Goal: Feedback & Contribution: Submit feedback/report problem

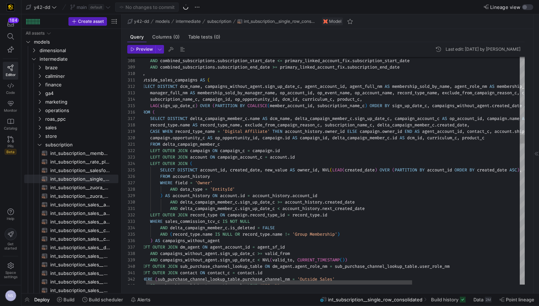
scroll to position [64, 0]
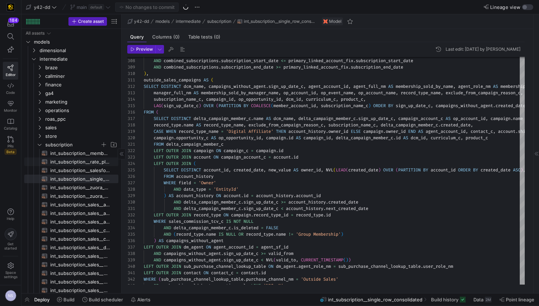
scroll to position [64, 0]
click at [57, 142] on span "subscription" at bounding box center [72, 144] width 55 height 8
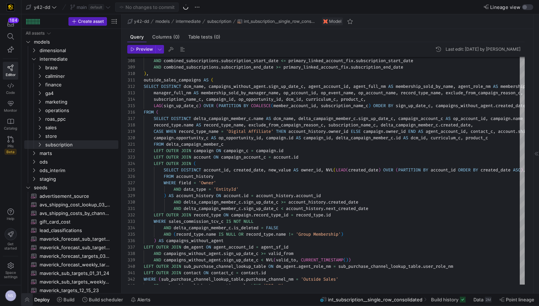
click at [28, 299] on span "button" at bounding box center [26, 299] width 11 height 12
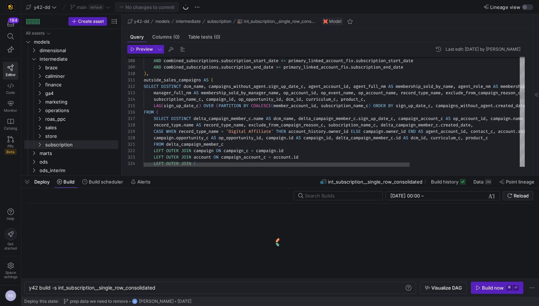
scroll to position [0, 128]
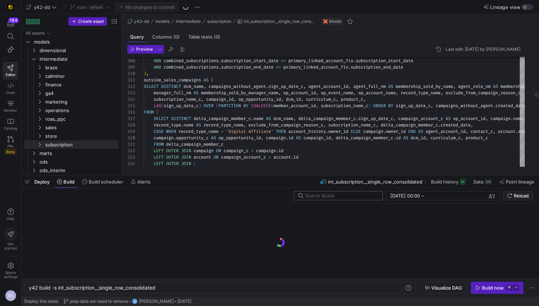
click at [350, 197] on input "text" at bounding box center [341, 196] width 72 height 6
paste input "INSTRUCTOR_CLASS_INVOICE"
type input "INSTRUCTOR_CLASS_INVOICE"
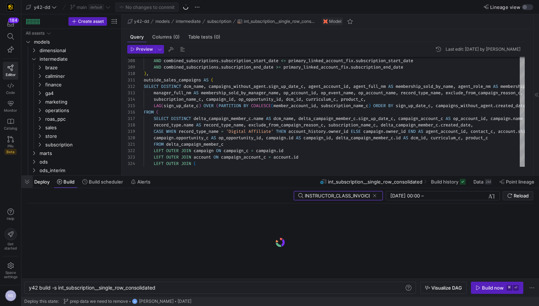
click at [28, 179] on span "button" at bounding box center [26, 181] width 11 height 12
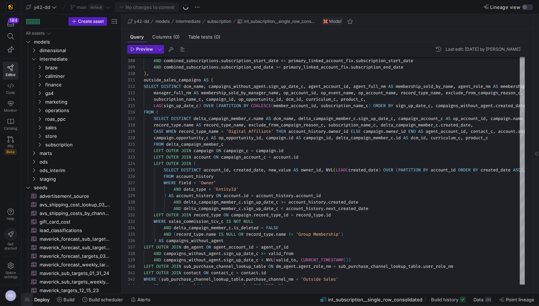
click at [24, 300] on span "button" at bounding box center [26, 299] width 11 height 12
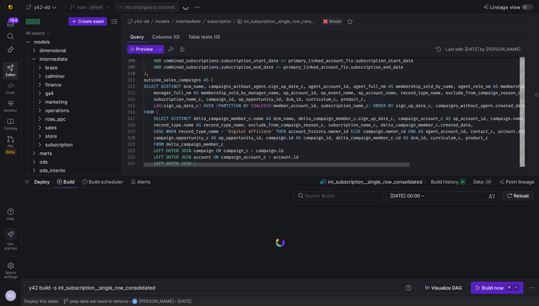
scroll to position [0, 128]
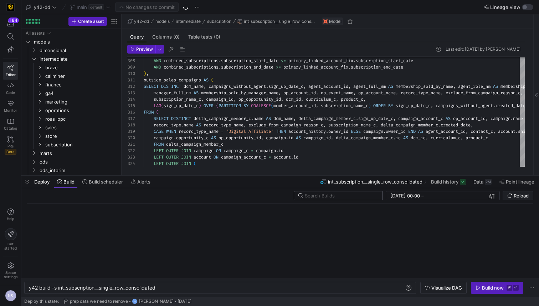
click at [348, 197] on input "text" at bounding box center [341, 196] width 72 height 6
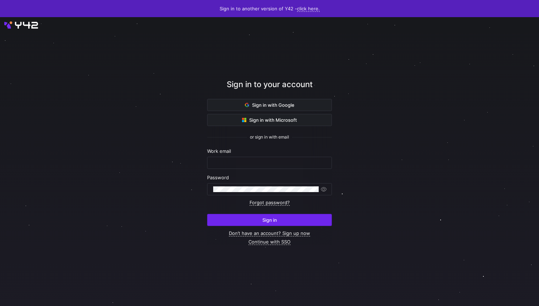
type input "noah.streveler@uscca.com"
click at [295, 217] on span "submit" at bounding box center [270, 219] width 124 height 11
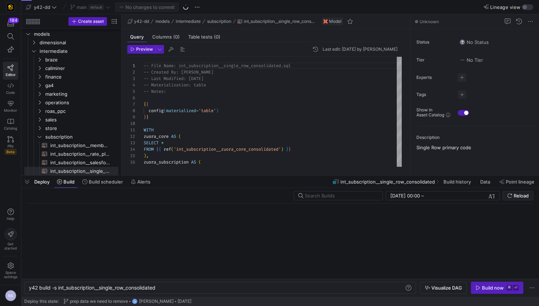
scroll to position [64, 0]
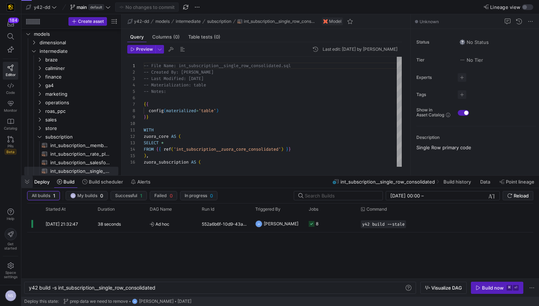
click at [30, 185] on span "button" at bounding box center [26, 181] width 11 height 12
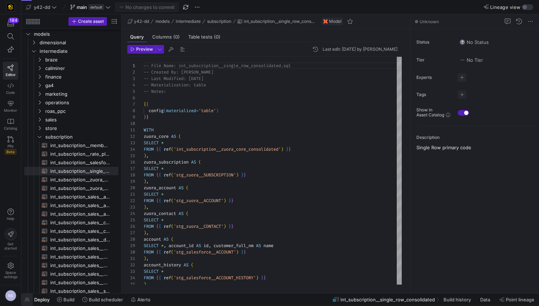
click at [27, 296] on span "button" at bounding box center [26, 299] width 11 height 12
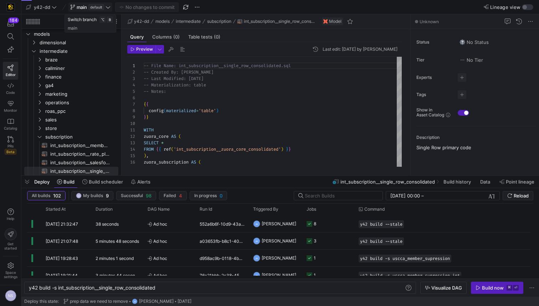
click at [99, 7] on span "default" at bounding box center [96, 7] width 16 height 6
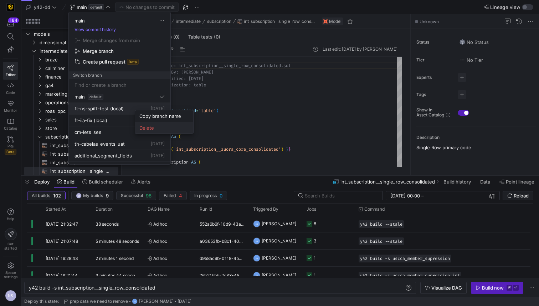
click at [160, 131] on button "Delete" at bounding box center [164, 127] width 58 height 11
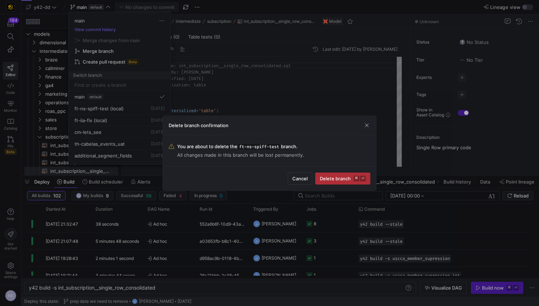
click at [347, 176] on span "Delete branch ⌘ ⏎" at bounding box center [343, 178] width 46 height 6
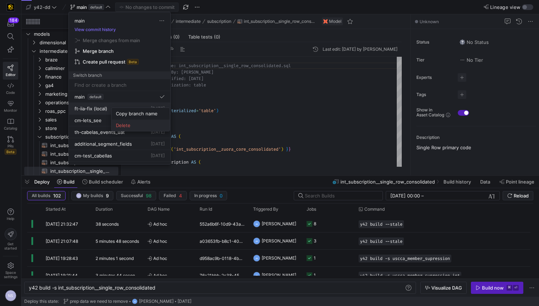
click at [148, 129] on button "Delete" at bounding box center [141, 124] width 58 height 11
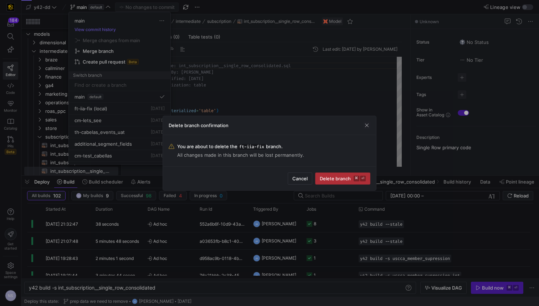
click at [338, 175] on span "Delete branch ⌘ ⏎" at bounding box center [343, 178] width 46 height 6
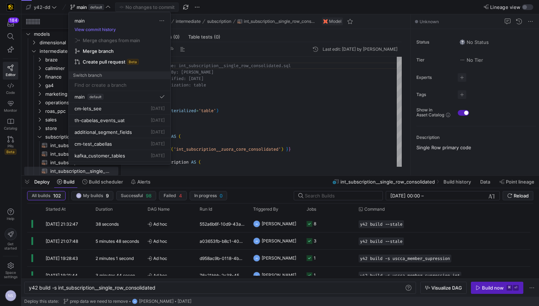
click at [112, 87] on input at bounding box center [120, 85] width 90 height 6
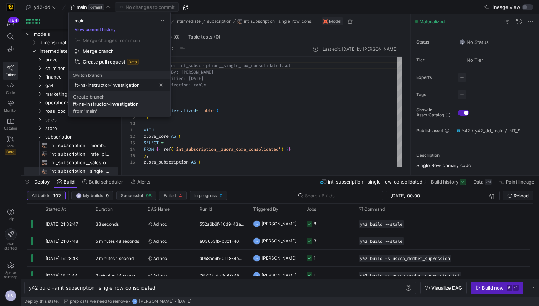
type input "ft-ns-instructor-investigation"
click at [120, 99] on span "Create branch ft-ns-instructor-investigation from 'main'" at bounding box center [119, 104] width 93 height 20
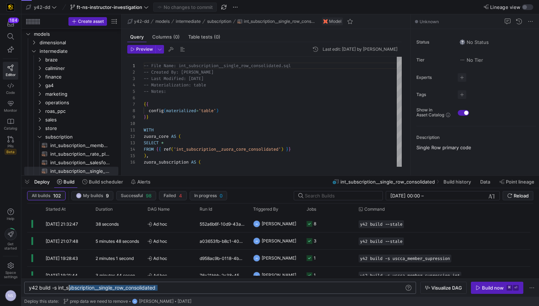
drag, startPoint x: 163, startPoint y: 290, endPoint x: 70, endPoint y: 292, distance: 93.4
click at [70, 290] on div "y42 build -s int_subscription__single_row_consolid ated" at bounding box center [216, 288] width 375 height 6
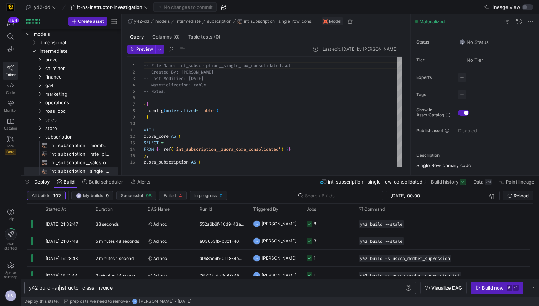
scroll to position [0, 31]
click at [60, 285] on div "y42 build -s instructor_class_invoice" at bounding box center [216, 288] width 375 height 6
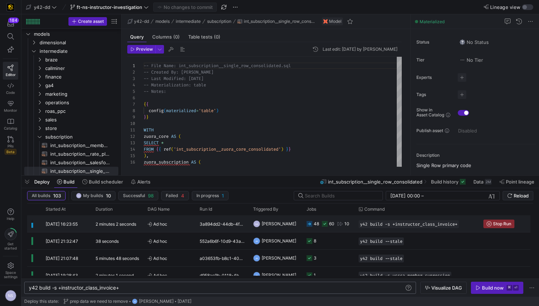
type textarea "y42 build -s +instructor_class_invoice+"
click at [352, 222] on div "48 60 10" at bounding box center [328, 223] width 52 height 17
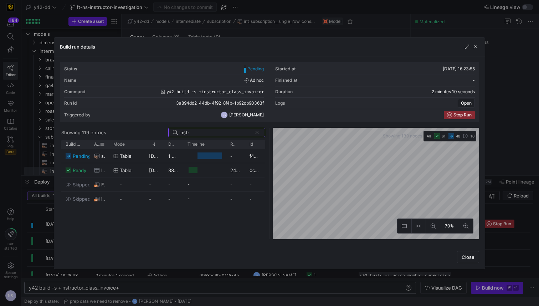
type input "instr"
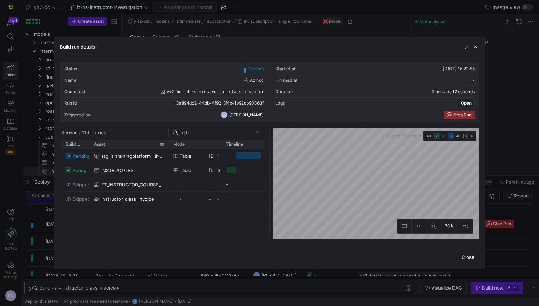
drag, startPoint x: 186, startPoint y: 138, endPoint x: 191, endPoint y: 141, distance: 5.3
click at [170, 141] on div at bounding box center [169, 144] width 3 height 9
click at [491, 142] on div at bounding box center [269, 153] width 539 height 306
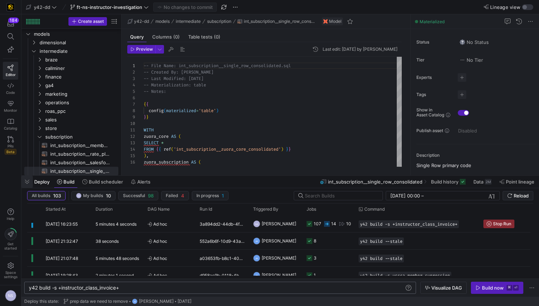
click at [32, 180] on span "button" at bounding box center [26, 181] width 11 height 12
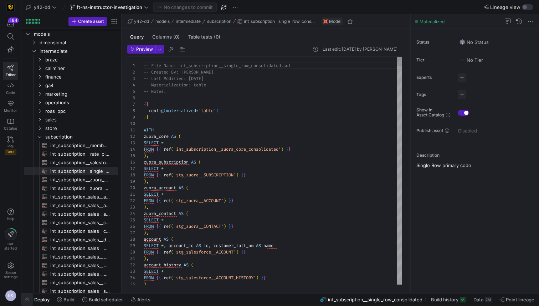
click at [24, 299] on span "button" at bounding box center [26, 299] width 11 height 12
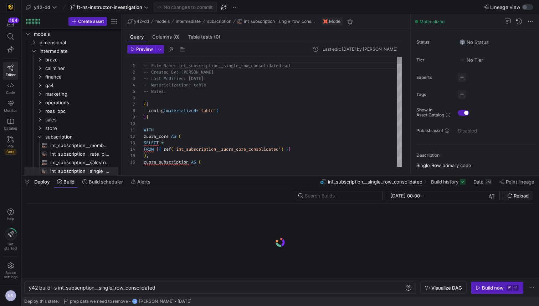
scroll to position [0, 128]
click at [110, 290] on div "y42 build -s int_subscription__single_row_consolid ated" at bounding box center [216, 288] width 375 height 6
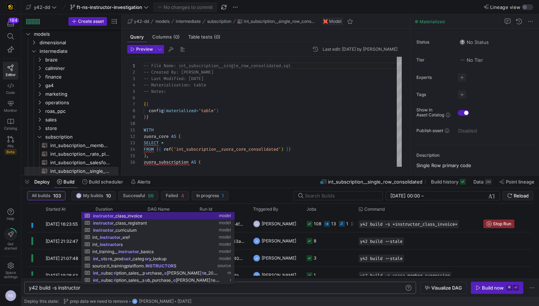
scroll to position [0, 85]
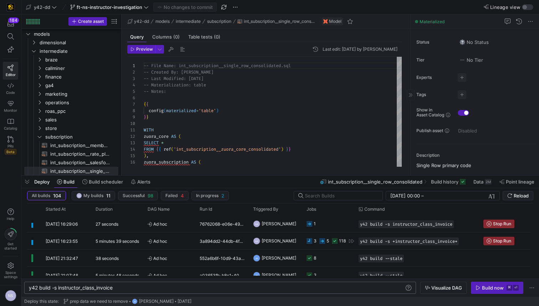
type textarea "y42 build -s instructor_class_invoice"
click at [321, 221] on y42-job-status-cell-renderer "1" at bounding box center [329, 223] width 44 height 16
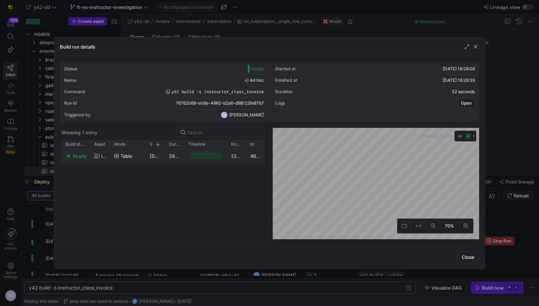
click at [238, 152] on div "223,466" at bounding box center [236, 156] width 19 height 14
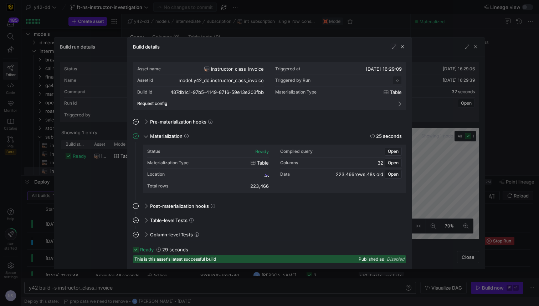
scroll to position [64, 0]
click at [389, 172] on span "Open" at bounding box center [393, 174] width 11 height 5
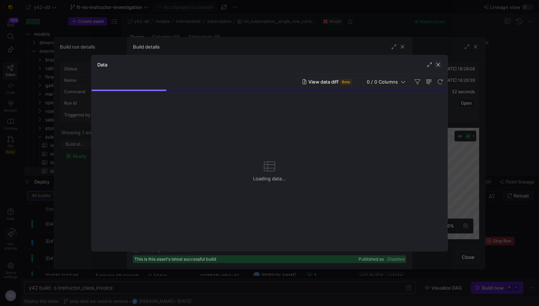
click at [439, 63] on span "button" at bounding box center [438, 64] width 7 height 7
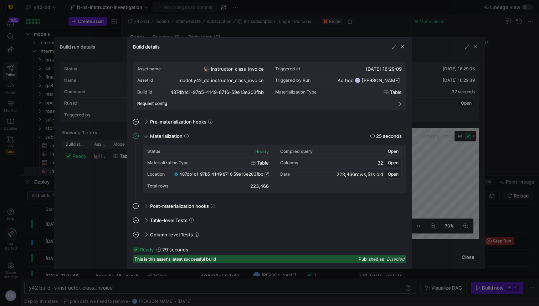
click at [388, 151] on span "Open" at bounding box center [393, 151] width 11 height 5
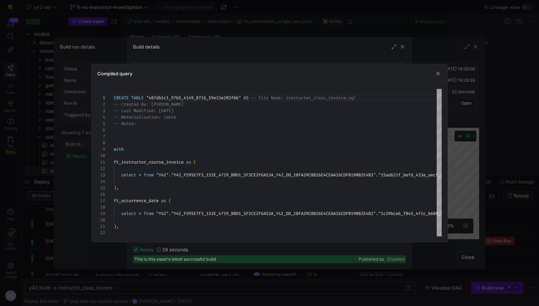
drag, startPoint x: 113, startPoint y: 148, endPoint x: 222, endPoint y: 241, distance: 142.9
click at [251, 276] on div "Build run details Status Ready Started at 29/09/25, 16:29:06 Name Ad hoc Finish…" at bounding box center [269, 153] width 539 height 306
drag, startPoint x: 175, startPoint y: 186, endPoint x: 146, endPoint y: 168, distance: 34.5
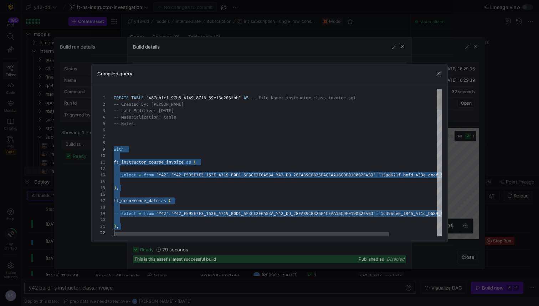
scroll to position [51, 0]
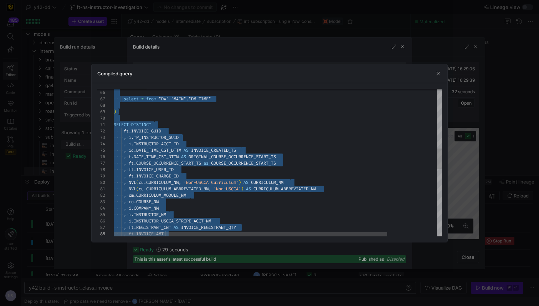
type textarea "CREATE TABLE "487db1c1_97b5_4149_8716_59e13e203fbb" AS -- File Name: instructor…"
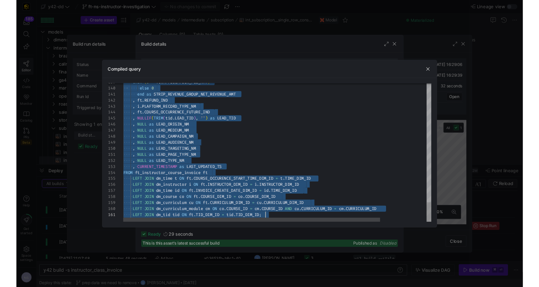
scroll to position [51, 152]
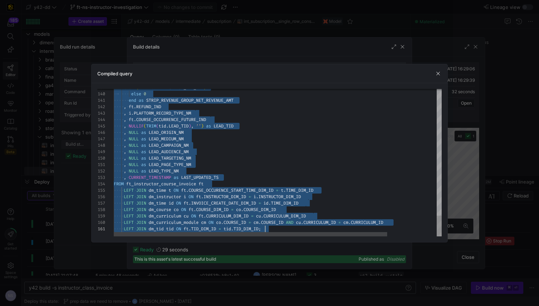
drag, startPoint x: 114, startPoint y: 149, endPoint x: 310, endPoint y: 270, distance: 230.4
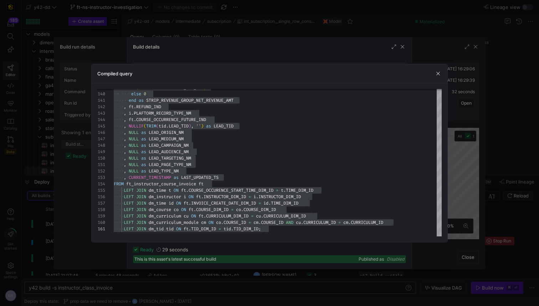
click at [491, 170] on div at bounding box center [269, 153] width 539 height 306
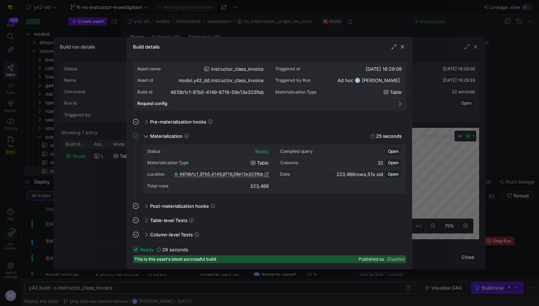
click at [487, 170] on div at bounding box center [269, 153] width 539 height 306
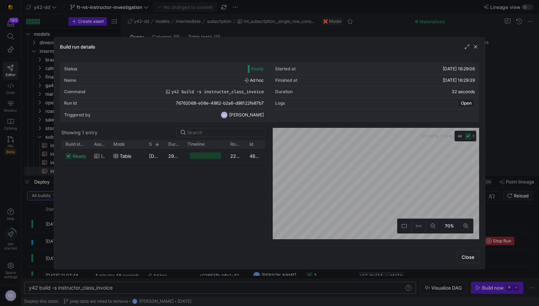
click at [509, 163] on div at bounding box center [269, 153] width 539 height 306
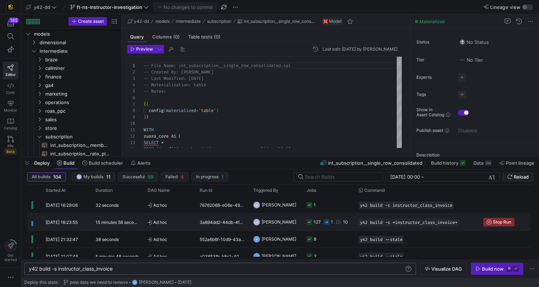
click at [284, 220] on span "[PERSON_NAME]" at bounding box center [279, 222] width 35 height 17
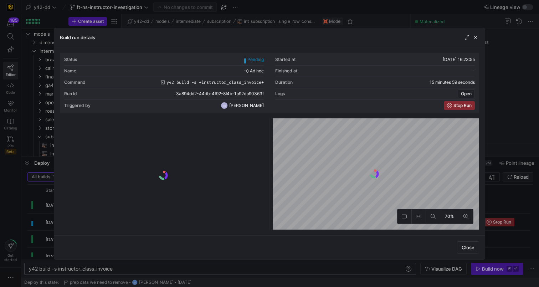
click at [233, 124] on y42-logo-loader at bounding box center [163, 175] width 204 height 108
click at [222, 119] on y42-list-view at bounding box center [163, 173] width 206 height 111
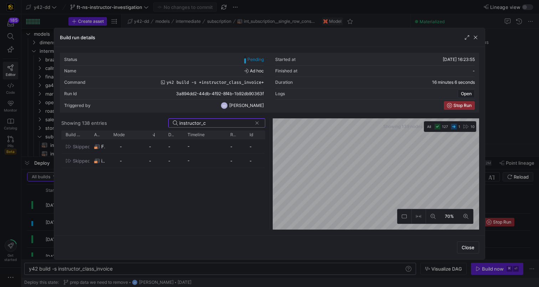
type input "instructor_c"
click at [109, 163] on div "-" at bounding box center [127, 161] width 36 height 14
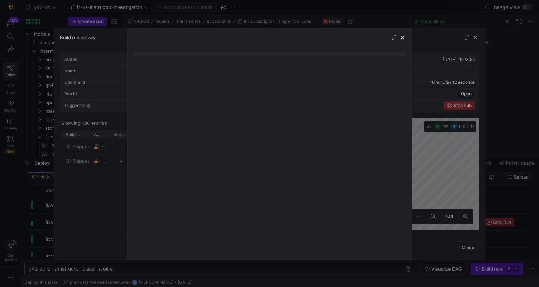
click at [459, 171] on div at bounding box center [269, 143] width 539 height 287
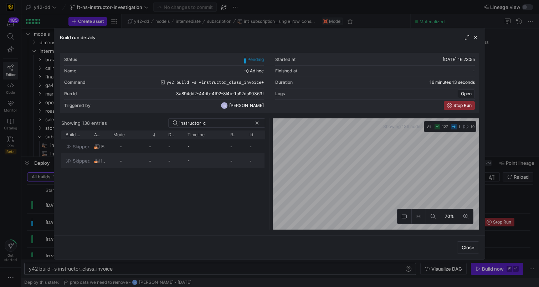
click at [162, 158] on div "-" at bounding box center [154, 161] width 19 height 14
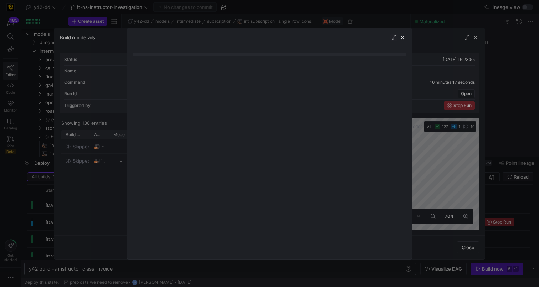
click at [91, 169] on div at bounding box center [269, 143] width 539 height 287
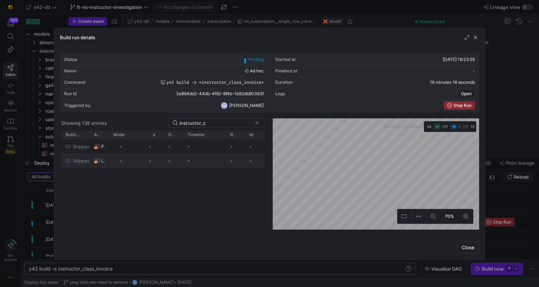
click at [112, 160] on div "-" at bounding box center [127, 161] width 36 height 14
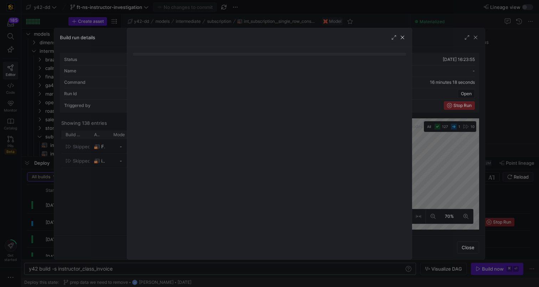
click at [106, 171] on div at bounding box center [269, 143] width 539 height 287
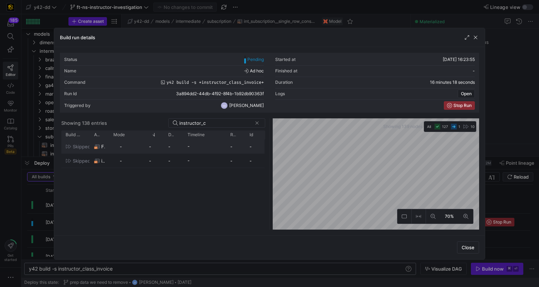
click at [104, 140] on span "FT_INSTRUCTOR_COURSE_INVOICE" at bounding box center [103, 147] width 4 height 14
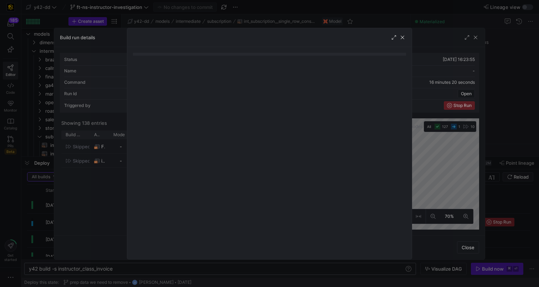
click at [98, 158] on div at bounding box center [269, 143] width 539 height 287
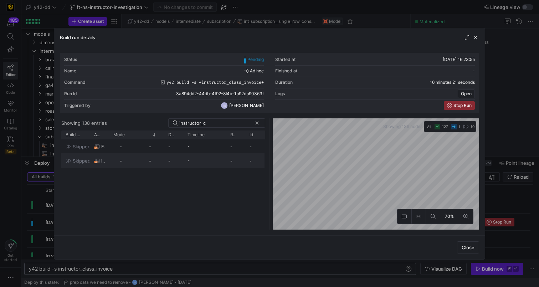
click at [140, 160] on div "-" at bounding box center [127, 161] width 36 height 14
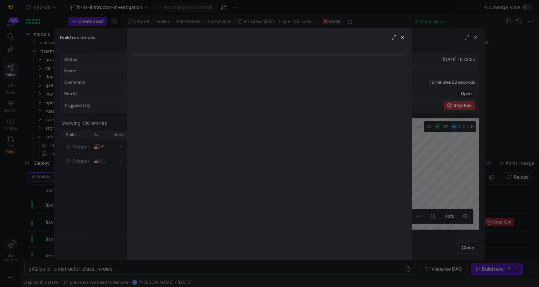
click at [117, 162] on div at bounding box center [269, 143] width 539 height 287
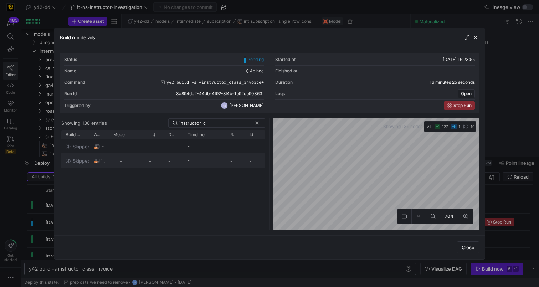
click at [176, 159] on div "-" at bounding box center [173, 161] width 19 height 14
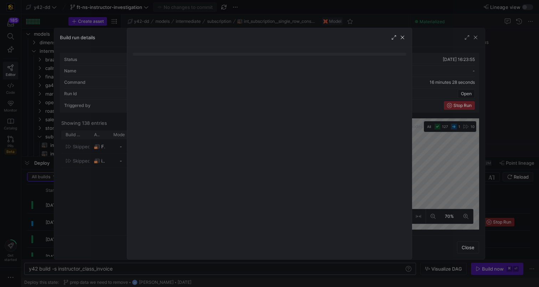
click at [468, 185] on div at bounding box center [269, 143] width 539 height 287
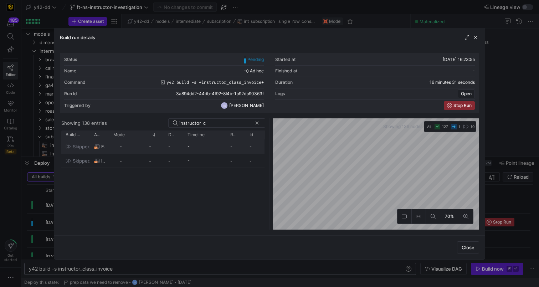
click at [135, 145] on div "-" at bounding box center [126, 147] width 27 height 14
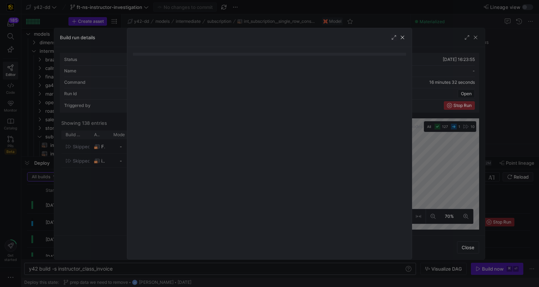
click at [119, 143] on div at bounding box center [269, 143] width 539 height 287
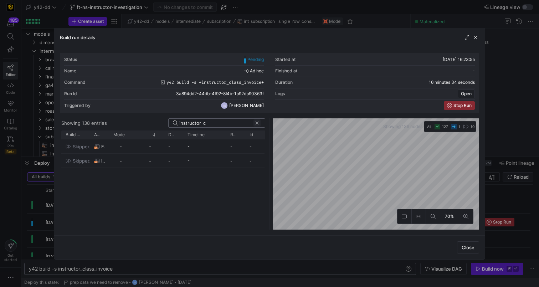
click at [259, 122] on span at bounding box center [257, 122] width 7 height 7
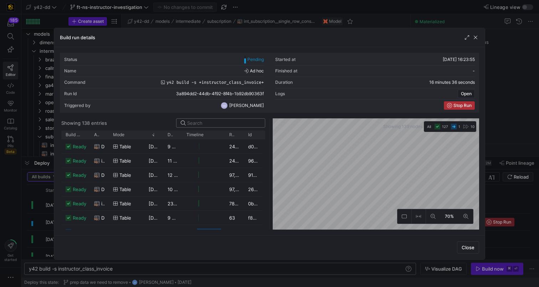
click at [461, 105] on span "Stop Run" at bounding box center [463, 105] width 18 height 5
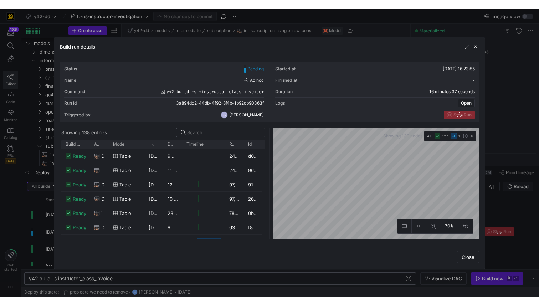
scroll to position [989, 0]
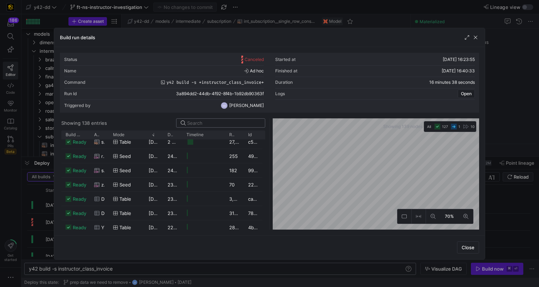
click at [507, 123] on div at bounding box center [269, 143] width 539 height 287
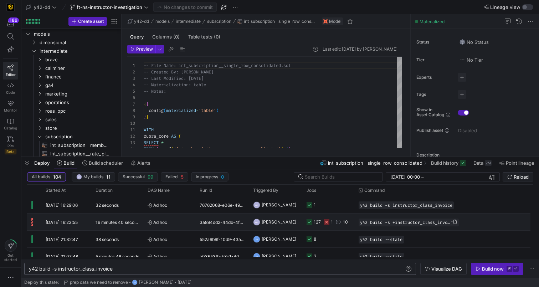
click at [456, 220] on span "Press SPACE to select this row." at bounding box center [453, 222] width 7 height 7
click at [412, 87] on icon at bounding box center [411, 85] width 4 height 4
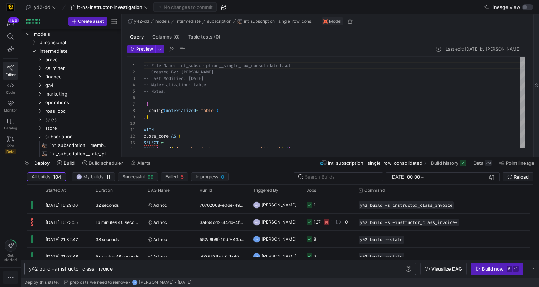
click at [5, 282] on span "button" at bounding box center [10, 277] width 15 height 13
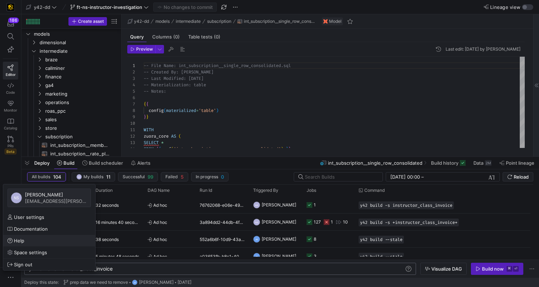
click at [32, 239] on span "Help" at bounding box center [48, 241] width 83 height 6
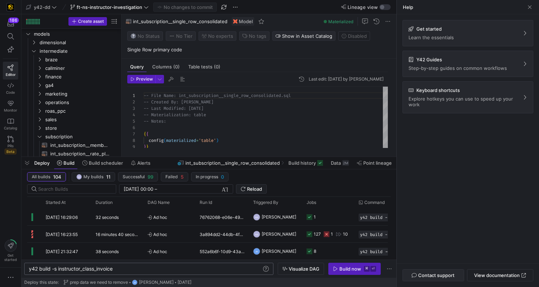
click at [453, 274] on span "Contact support" at bounding box center [436, 275] width 36 height 6
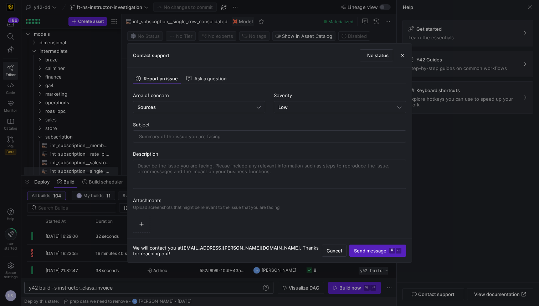
click at [439, 157] on div at bounding box center [269, 153] width 539 height 306
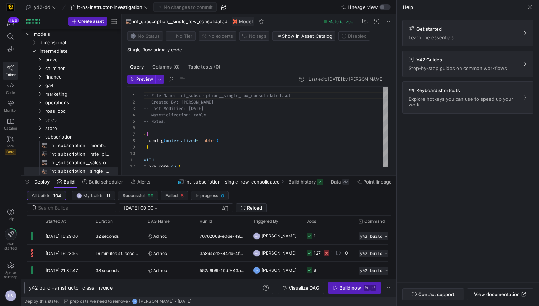
click at [438, 292] on span "Contact support" at bounding box center [436, 294] width 36 height 6
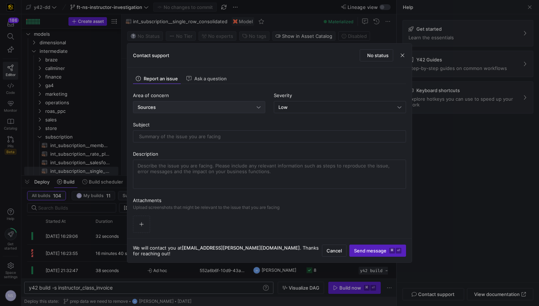
click at [211, 106] on div "Sources" at bounding box center [197, 107] width 119 height 6
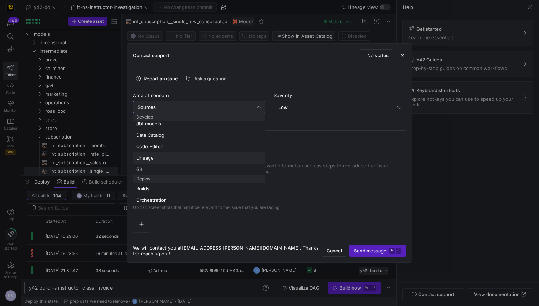
scroll to position [0, 0]
click at [164, 138] on span "dbt models" at bounding box center [199, 138] width 126 height 6
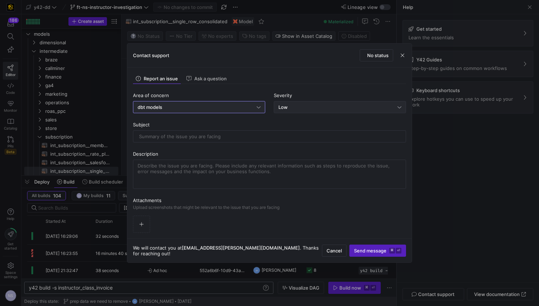
click at [311, 104] on div "Low" at bounding box center [337, 107] width 119 height 6
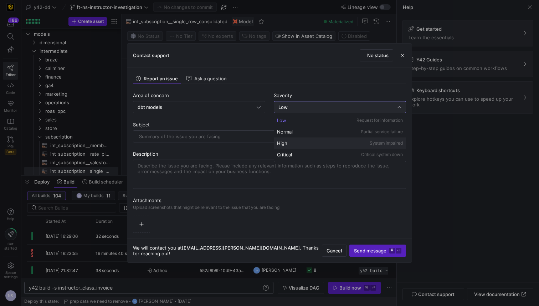
click at [316, 145] on div "High System impaired" at bounding box center [340, 143] width 126 height 6
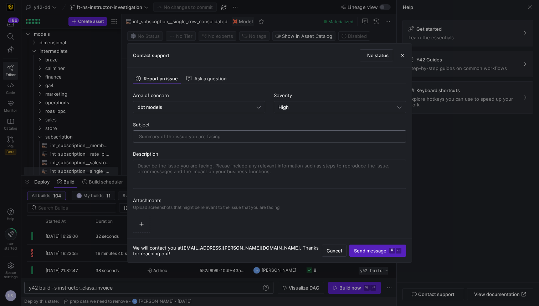
click at [208, 136] on input "text" at bounding box center [269, 136] width 261 height 6
type input "Can't run upstream models"
click at [139, 229] on span "button" at bounding box center [141, 224] width 16 height 16
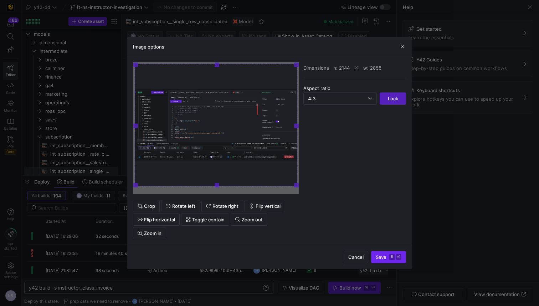
click at [390, 257] on kbd "⌘" at bounding box center [392, 257] width 6 height 6
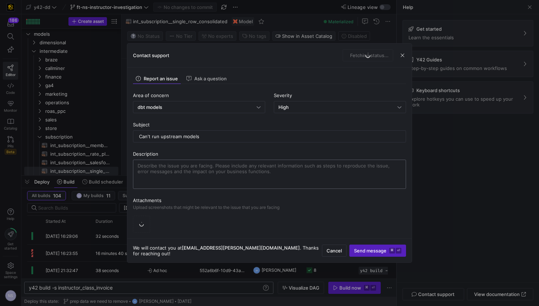
click at [254, 179] on textarea at bounding box center [270, 174] width 264 height 23
click at [233, 178] on textarea "I am trying to run all upstream and downstream models from a specific model, bu…" at bounding box center [270, 174] width 264 height 23
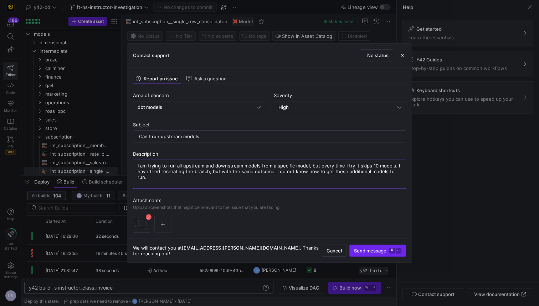
type textarea "I am trying to run all upstream and downstream models from a specific model, bu…"
click at [372, 248] on span "Send message ⌘ ⏎" at bounding box center [377, 250] width 47 height 6
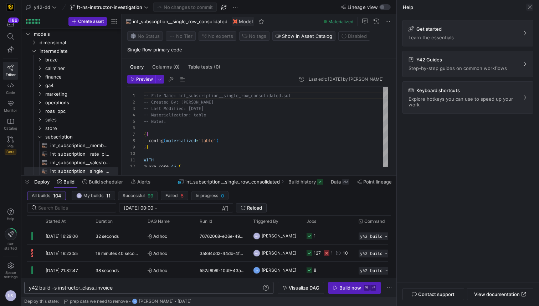
click at [531, 7] on span at bounding box center [529, 7] width 7 height 7
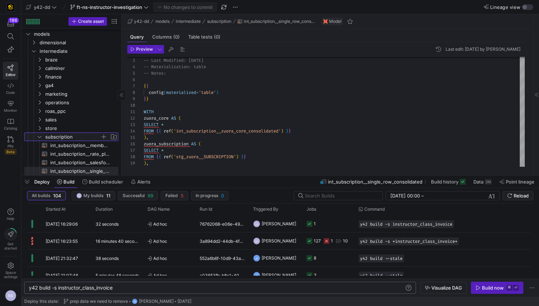
click at [55, 136] on span "subscription" at bounding box center [72, 137] width 55 height 8
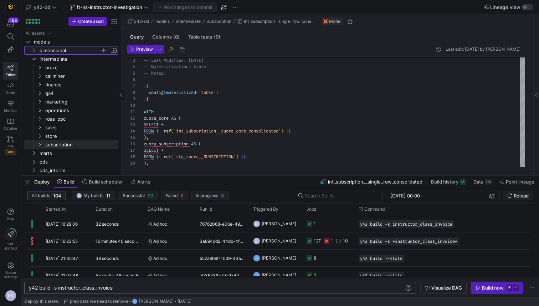
click at [46, 48] on span "dimensional" at bounding box center [70, 50] width 61 height 8
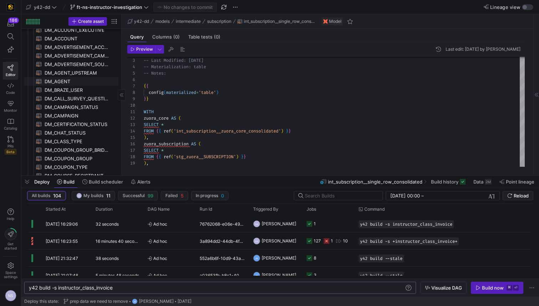
scroll to position [112, 0]
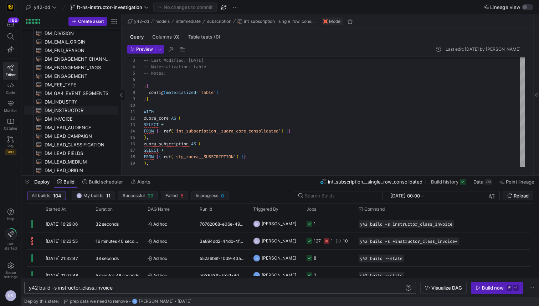
click at [73, 107] on span "DM_INSTRUCTOR​​​​​​​​​​" at bounding box center [78, 110] width 66 height 8
type textarea "-- File Name: DM_INSTRUCTOR.sql -- Created By: Bret Harvestine -- Last Modified…"
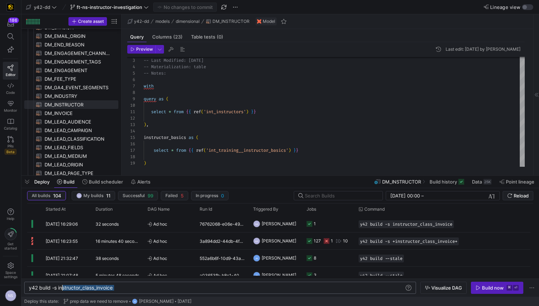
scroll to position [0, 30]
drag, startPoint x: 135, startPoint y: 287, endPoint x: 58, endPoint y: 290, distance: 77.8
click at [58, 290] on div "y42 build -s instructor_class_invoice" at bounding box center [216, 288] width 375 height 6
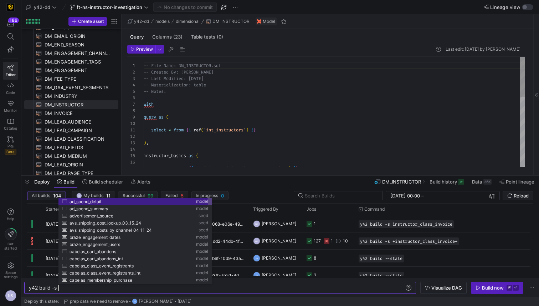
scroll to position [0, 29]
type textarea "y42 build -s"
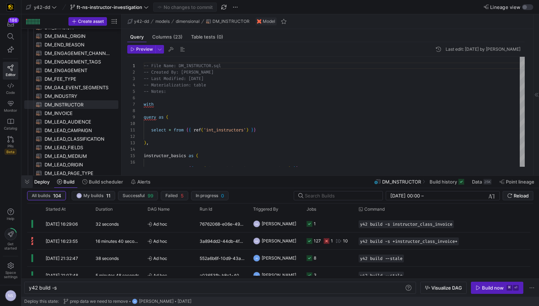
click at [24, 180] on span "button" at bounding box center [26, 181] width 11 height 12
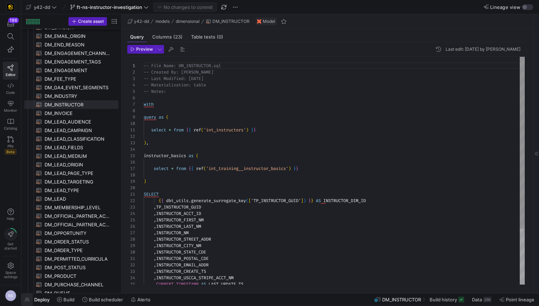
click at [26, 302] on span "button" at bounding box center [26, 299] width 11 height 12
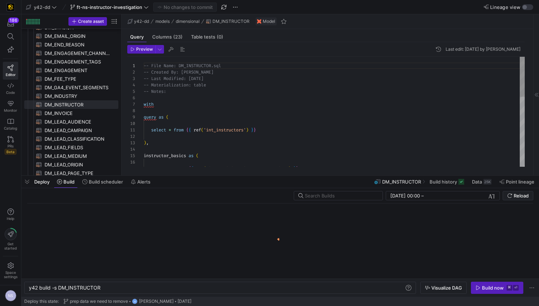
scroll to position [0, 72]
click at [481, 289] on span "Build now ⌘ ⏎" at bounding box center [497, 288] width 43 height 6
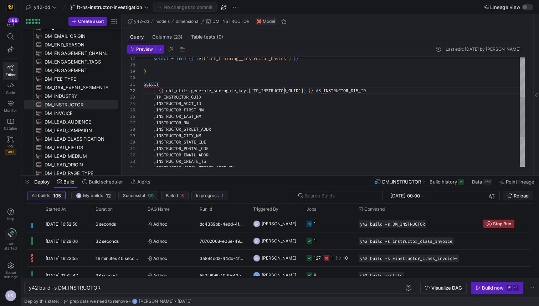
click at [286, 89] on div ", INSTRUCTOR_LAST_NM , INSTRUCTOR_FIRST_NM , TP_INSTRUCTOR_GUID , INSTRUCTOR_AC…" at bounding box center [334, 97] width 381 height 301
click at [195, 103] on div ", INSTRUCTOR_LAST_NM , INSTRUCTOR_FIRST_NM , TP_INSTRUCTOR_GUID , INSTRUCTOR_AC…" at bounding box center [334, 97] width 381 height 301
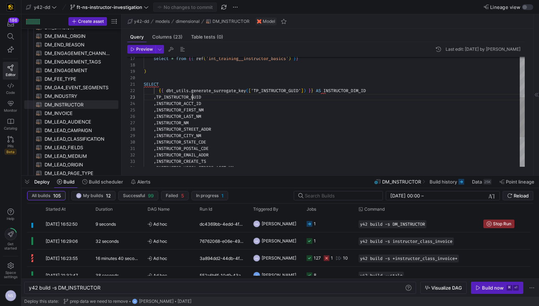
click at [193, 98] on div ", INSTRUCTOR_LAST_NM , INSTRUCTOR_FIRST_NM , TP_INSTRUCTOR_GUID , INSTRUCTOR_AC…" at bounding box center [334, 97] width 381 height 301
click at [266, 128] on div ", INSTRUCTOR_LAST_NM , INSTRUCTOR_FIRST_NM , TP_INSTRUCTOR_GUID , INSTRUCTOR_AC…" at bounding box center [334, 97] width 381 height 301
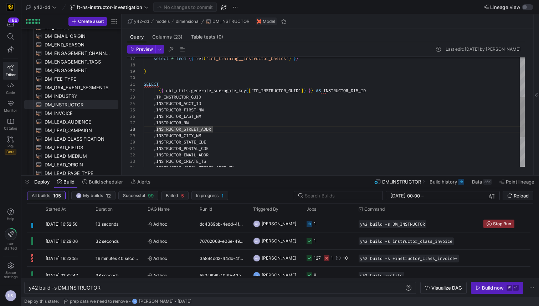
click at [193, 97] on div ", INSTRUCTOR_LAST_NM , INSTRUCTOR_FIRST_NM , TP_INSTRUCTOR_GUID , INSTRUCTOR_AC…" at bounding box center [334, 97] width 381 height 301
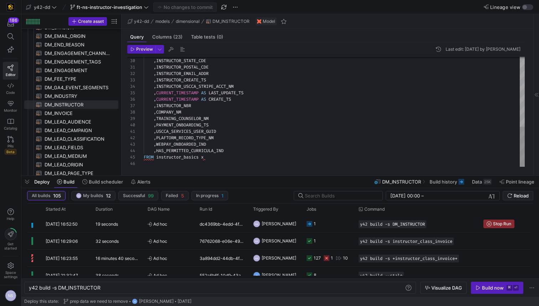
click at [184, 156] on div ", INSTRUCTOR_CITY_NM , INSTRUCTOR_STATE_CDE , INSTRUCTOR_POSTAL_CDE , INSTRUCTO…" at bounding box center [334, 16] width 381 height 301
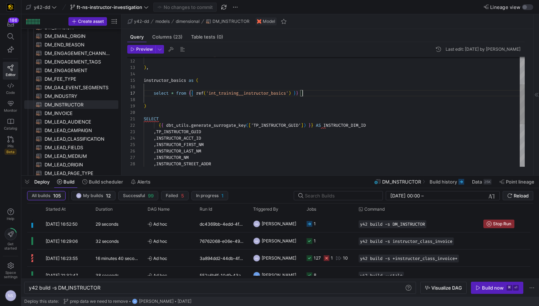
scroll to position [39, 159]
click at [325, 92] on div "select * from { { ref ( 'int_training__instructor_basics' ) } } instructor_basi…" at bounding box center [334, 131] width 381 height 301
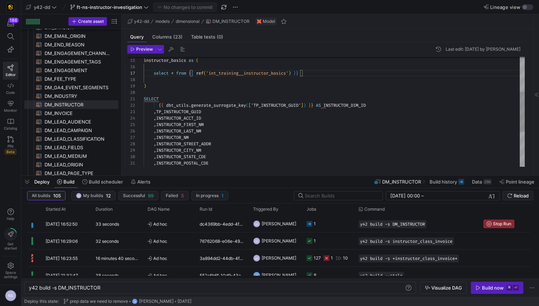
click at [290, 103] on div "select * from { { ref ( 'int_training__instructor_basics' ) } } instructor_basi…" at bounding box center [334, 111] width 381 height 301
click at [313, 69] on div "select * from { { ref ( 'int_training__instructor_basics' ) } } instructor_basi…" at bounding box center [334, 111] width 381 height 301
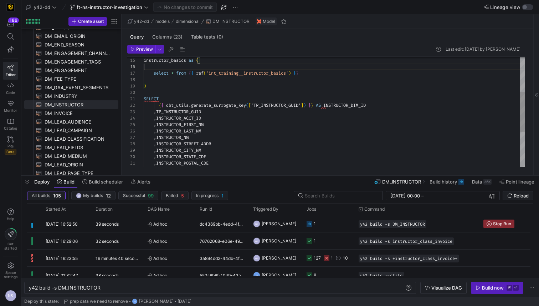
scroll to position [39, 159]
click at [313, 72] on div "select * from { { ref ( 'int_training__instructor_basics' ) } } instructor_basi…" at bounding box center [334, 111] width 381 height 301
click at [395, 104] on div "select * from { { ref ( 'int_training__instructor_basics' ) } } instructor_basi…" at bounding box center [334, 111] width 381 height 301
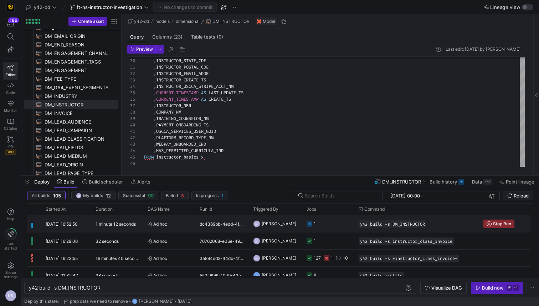
click at [330, 229] on y42-job-status-cell-renderer "1" at bounding box center [329, 223] width 44 height 16
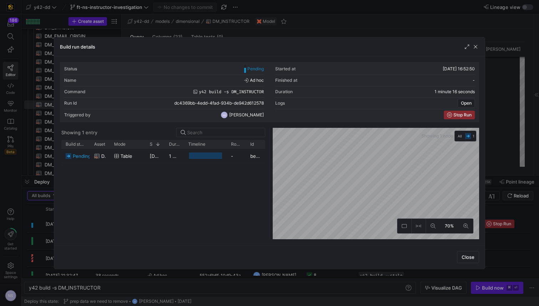
click at [533, 154] on div at bounding box center [269, 153] width 539 height 306
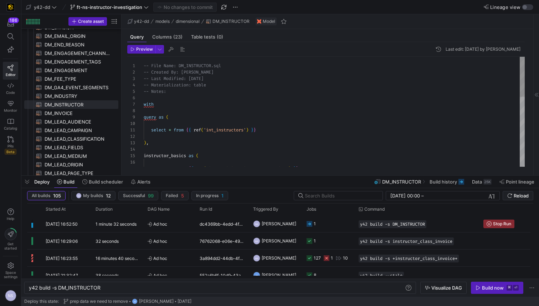
type textarea "select * from {{ ref('int_instructors') }} ), instructor_basics as ( select * f…"
click at [300, 139] on div "select * from { { ref ( 'int_training__instructor_basics' ) } } instructor_basi…" at bounding box center [334, 207] width 381 height 301
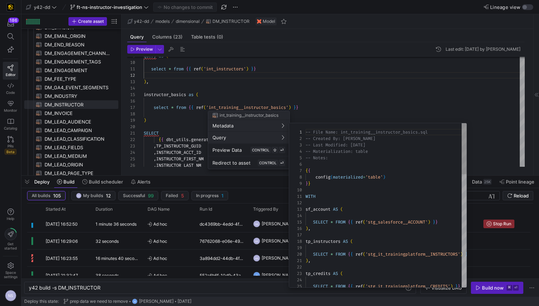
scroll to position [64, 0]
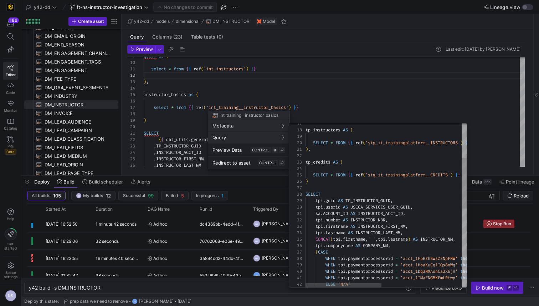
click at [342, 210] on div "ELSE 'N/A' WHEN tpi . paymentprocessorid = 'acct_1IMaFNGMKFmLRtwp' then 'Traini…" at bounding box center [471, 277] width 331 height 530
click at [364, 199] on div "ELSE 'N/A' WHEN tpi . paymentprocessorid = 'acct_1IMaFNGMKFmLRtwp' then 'Traini…" at bounding box center [471, 277] width 331 height 530
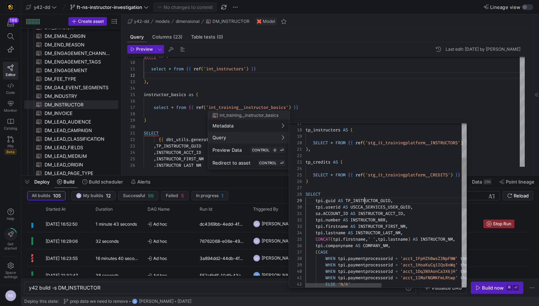
click at [364, 199] on div "ELSE 'N/A' WHEN tpi . paymentprocessorid = 'acct_1IMaFNGMKFmLRtwp' then 'Traini…" at bounding box center [471, 277] width 331 height 530
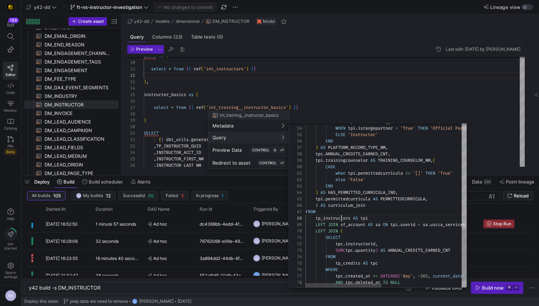
click at [341, 219] on div ") AS PLAFTORM_RECORD_TYPE_NM , tpc . ANNUAL_CREDITS_EARNED_CNT , tpi . training…" at bounding box center [471, 44] width 331 height 530
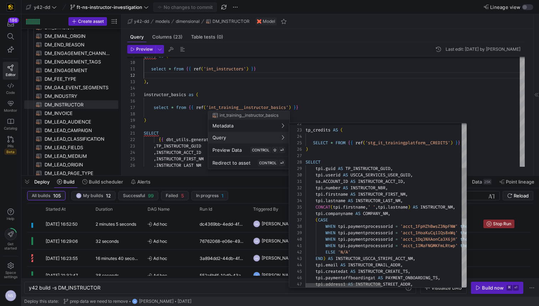
type textarea "), tp_credits AS ( SELECT * FROM {{ ref('stg_it_trainingplatform__CREDITS') }} …"
click at [374, 169] on div "SELECT * FROM { { ref ( 'stg_it_trainingplatform__CREDITS' ) } } tp_credits AS …" at bounding box center [471, 245] width 331 height 530
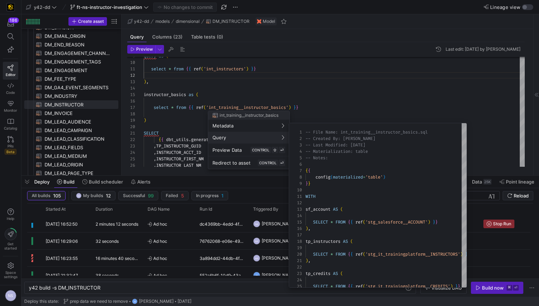
click at [327, 111] on div at bounding box center [269, 153] width 539 height 306
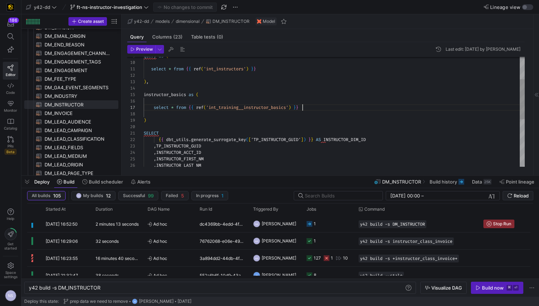
scroll to position [39, 159]
click at [326, 108] on div "select * from { { ref ( 'int_training__instructor_basics' ) } } instructor_basi…" at bounding box center [334, 146] width 381 height 301
type textarea "SELECT {{ dbt_utils.generate_surrogate_key(['TP_INSTRUCTOR_GUID']) }} AS INSTRU…"
click at [186, 146] on div "select * from { { ref ( 'int_training__instructor_basics' ) } } instructor_basi…" at bounding box center [334, 146] width 381 height 301
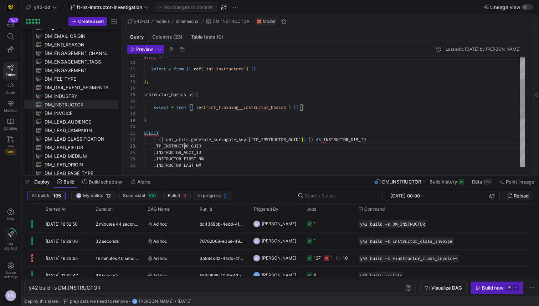
click at [186, 146] on div "select * from { { ref ( 'int_training__instructor_basics' ) } } instructor_basi…" at bounding box center [334, 146] width 381 height 301
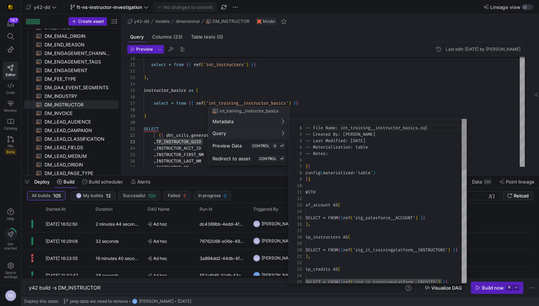
scroll to position [64, 0]
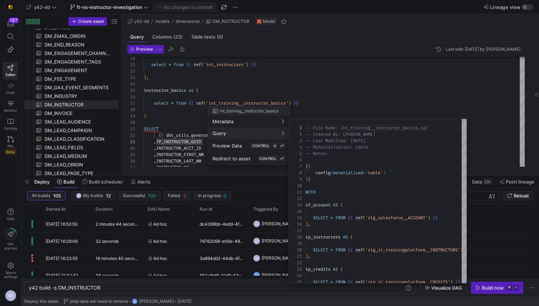
click at [384, 98] on div at bounding box center [269, 153] width 539 height 306
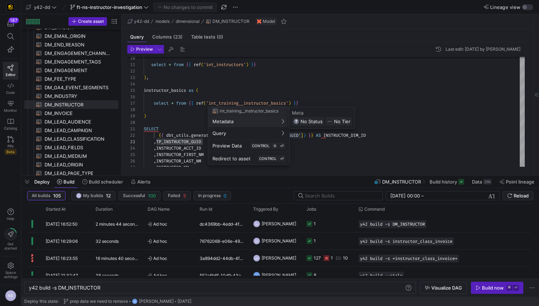
scroll to position [64, 0]
click at [181, 90] on div at bounding box center [269, 153] width 539 height 306
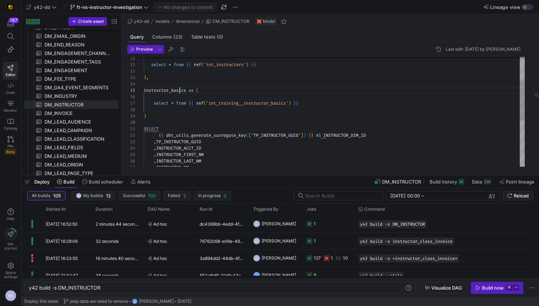
click at [180, 90] on div "select * from { { ref ( 'int_training__instructor_basics' ) } } instructor_basi…" at bounding box center [334, 141] width 381 height 301
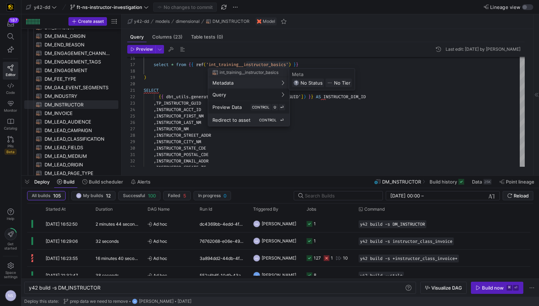
scroll to position [64, 0]
click at [266, 119] on span "CONTROL" at bounding box center [267, 120] width 17 height 4
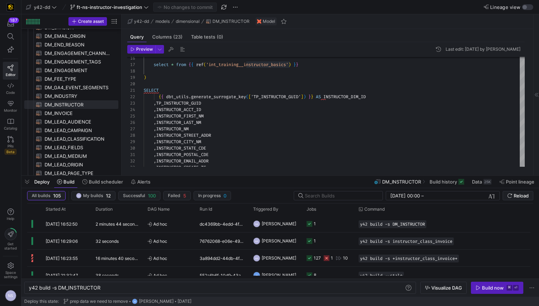
type textarea "-- File Name: int_training__instructor_basics.sql -- Created By: Bret Harvestin…"
type textarea "y42 build -s int_training__instructor_basics"
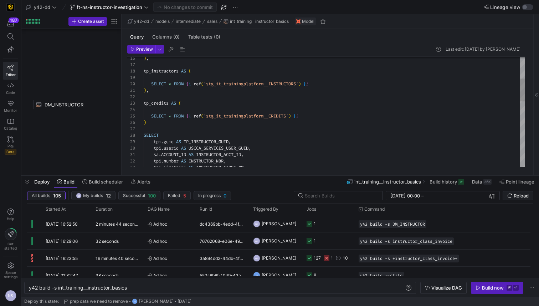
scroll to position [1428, 0]
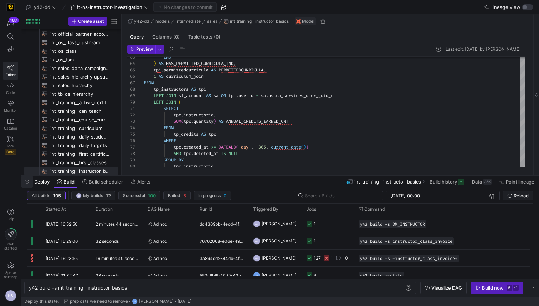
click at [24, 182] on span "button" at bounding box center [26, 181] width 11 height 12
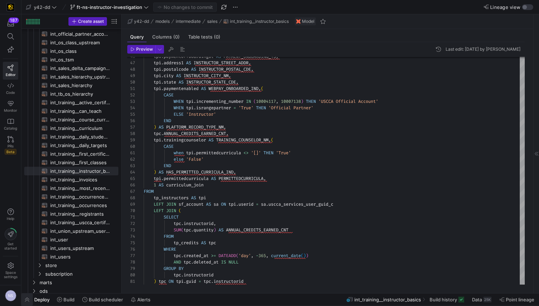
click at [30, 298] on span "button" at bounding box center [26, 299] width 11 height 12
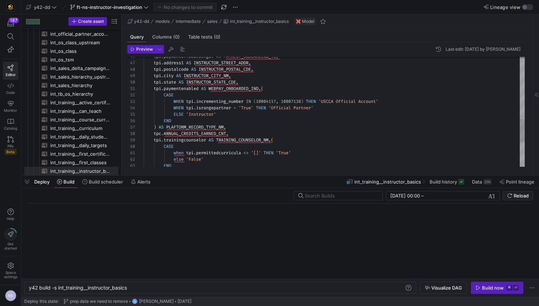
scroll to position [0, 100]
click at [485, 285] on div "Build now" at bounding box center [493, 288] width 22 height 6
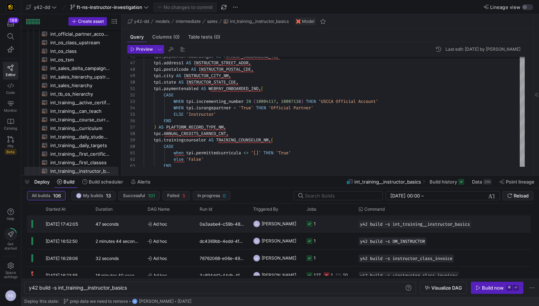
click at [332, 226] on y42-job-status-cell-renderer "1" at bounding box center [329, 223] width 44 height 16
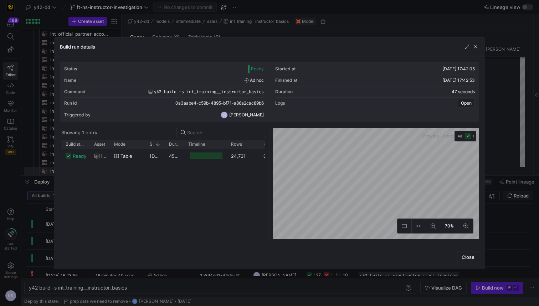
drag, startPoint x: 245, startPoint y: 145, endPoint x: 258, endPoint y: 145, distance: 13.2
click at [258, 145] on div at bounding box center [259, 144] width 3 height 9
click at [249, 150] on div "24,731" at bounding box center [243, 156] width 32 height 14
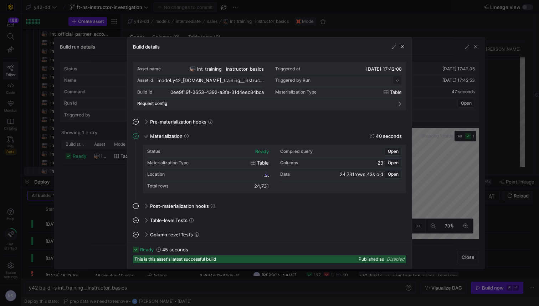
scroll to position [64, 0]
click at [388, 153] on span "Open" at bounding box center [393, 151] width 11 height 5
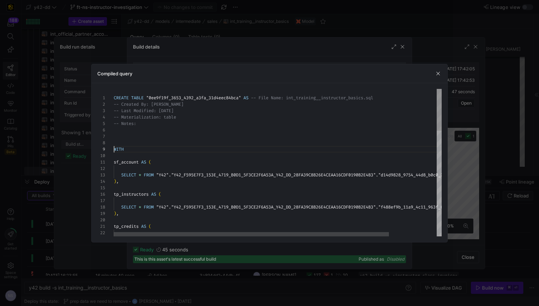
scroll to position [51, 0]
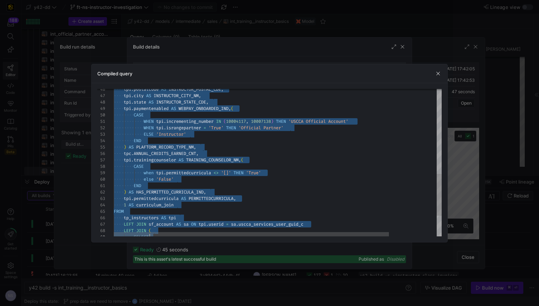
type textarea "CREATE TABLE "0ee9f19f_3653_4392_a3fa_31d4eec84bca" AS -- File Name: int_traini…"
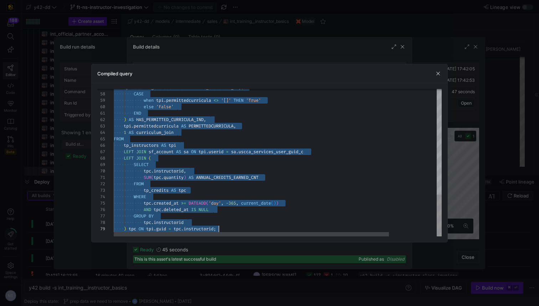
drag, startPoint x: 114, startPoint y: 148, endPoint x: 229, endPoint y: 296, distance: 186.9
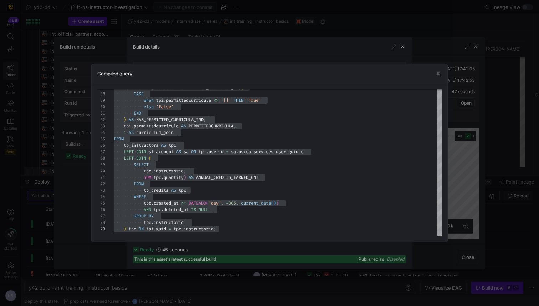
click at [478, 60] on div at bounding box center [269, 153] width 539 height 306
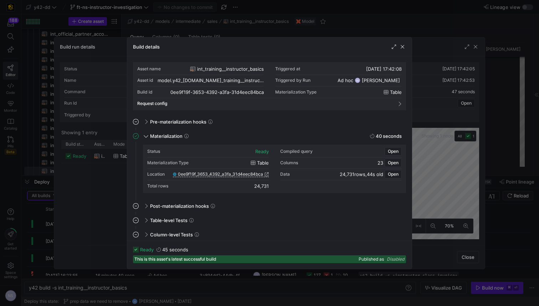
click at [478, 60] on div at bounding box center [269, 153] width 539 height 306
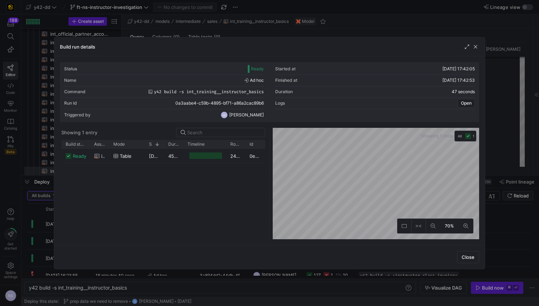
click at [490, 60] on div at bounding box center [269, 153] width 539 height 306
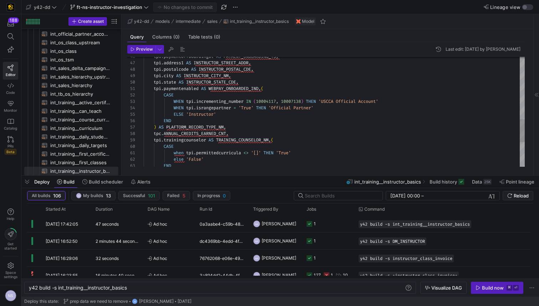
scroll to position [0, 0]
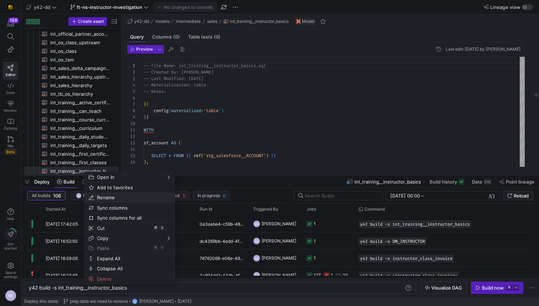
click at [115, 200] on span "Rename" at bounding box center [123, 197] width 59 height 10
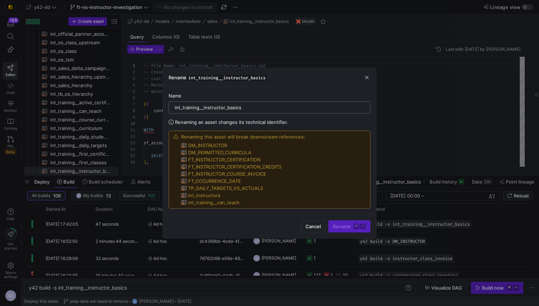
click at [209, 109] on input "int_training__instructor_basics" at bounding box center [270, 107] width 190 height 6
click at [493, 111] on div at bounding box center [269, 153] width 539 height 306
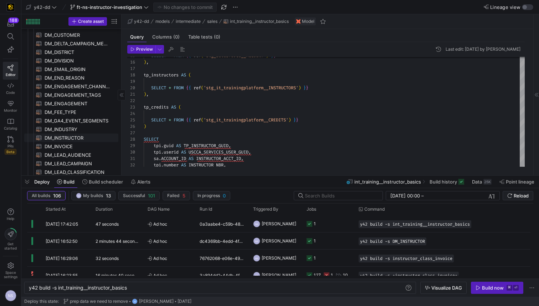
click at [68, 139] on span "DM_INSTRUCTOR​​​​​​​​​​" at bounding box center [78, 138] width 66 height 8
type textarea "-- File Name: DM_INSTRUCTOR.sql -- Created By: Bret Harvestine -- Last Modified…"
type textarea "y42 build -s DM_INSTRUCTOR"
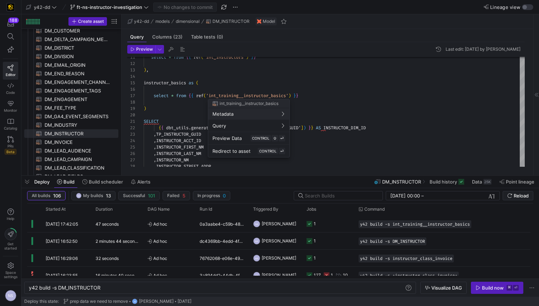
click at [392, 137] on div at bounding box center [269, 153] width 539 height 306
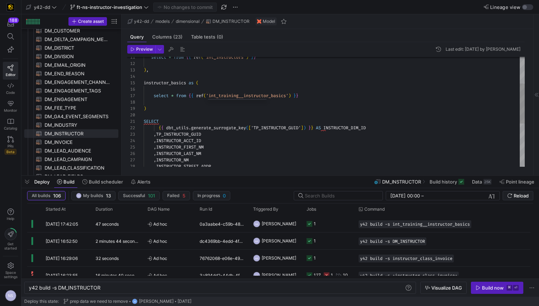
scroll to position [6, 228]
click at [390, 128] on div "{ { dbt_utils . generate_surrogate_key ( [ 'TP_INSTRUCTOR_GUID' ] ) } } AS INST…" at bounding box center [334, 134] width 381 height 301
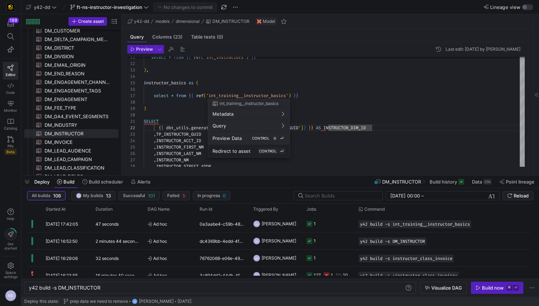
scroll to position [64, 0]
click at [256, 149] on div "Redirect to asset CONTROL ⏎" at bounding box center [249, 151] width 73 height 6
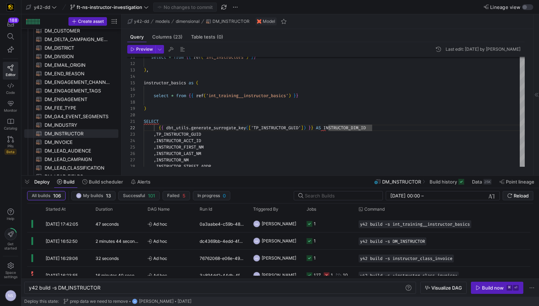
type textarea "-- File Name: int_training__instructor_basics.sql -- Created By: Bret Harvestin…"
type textarea "y42 build -s int_training__instructor_basics"
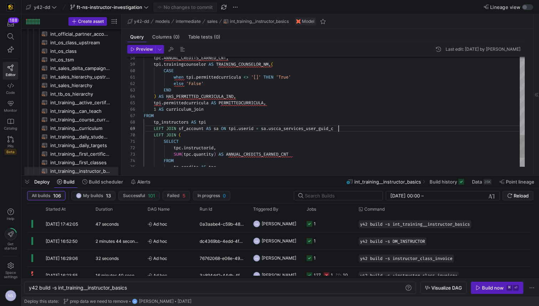
scroll to position [51, 195]
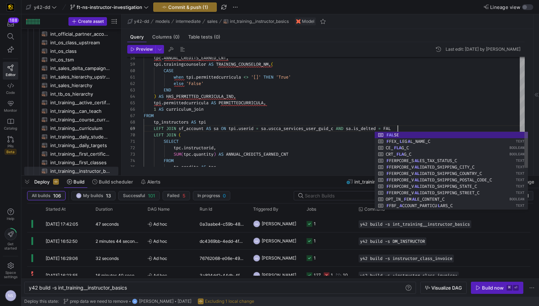
scroll to position [51, 259]
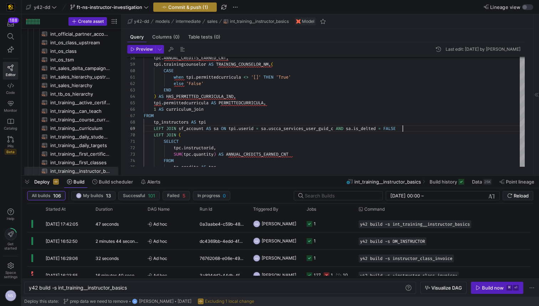
click at [200, 9] on span "Commit & push (1)" at bounding box center [188, 7] width 40 height 6
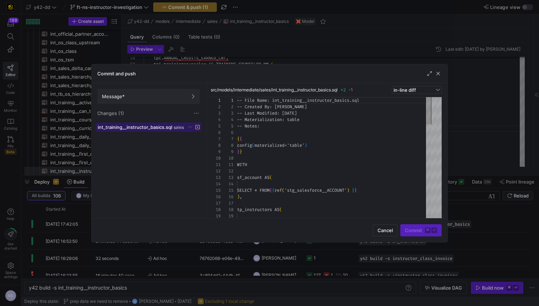
click at [149, 127] on span "int_training__instructor_basics.sql" at bounding box center [135, 127] width 75 height 6
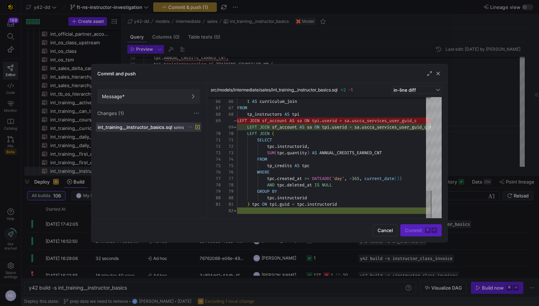
click at [460, 105] on div at bounding box center [269, 153] width 539 height 306
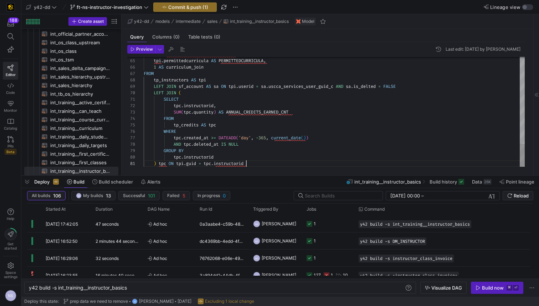
scroll to position [0, 102]
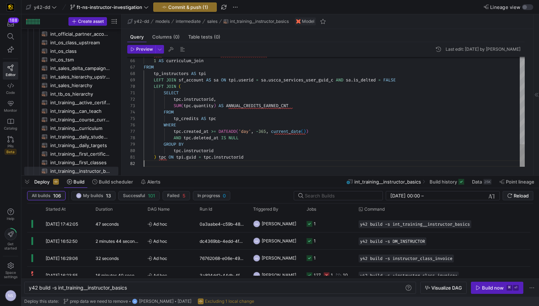
scroll to position [6, 0]
type textarea ") tpc ON tpi.guid = tpc.instructorid"
click at [192, 4] on span "button" at bounding box center [185, 7] width 63 height 9
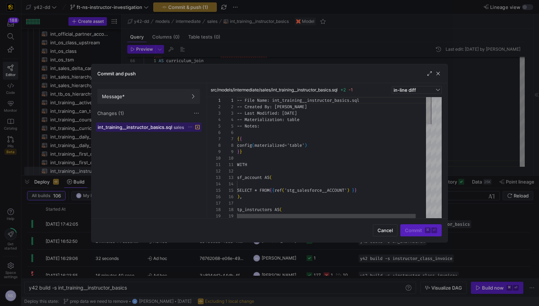
click at [154, 127] on span "int_training__instructor_basics.sql" at bounding box center [135, 127] width 75 height 6
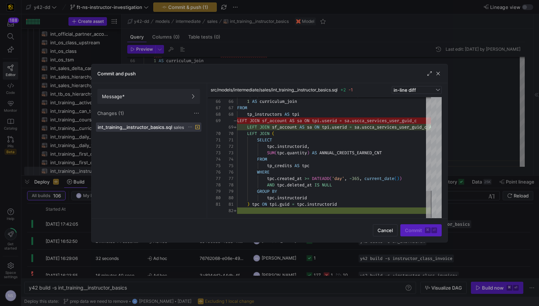
click at [442, 137] on as-split-area "src/models/intermediate/sales/int_training__instructor_basics.sql +2 -1 in-line…" at bounding box center [328, 150] width 240 height 135
click at [452, 129] on div at bounding box center [269, 153] width 539 height 306
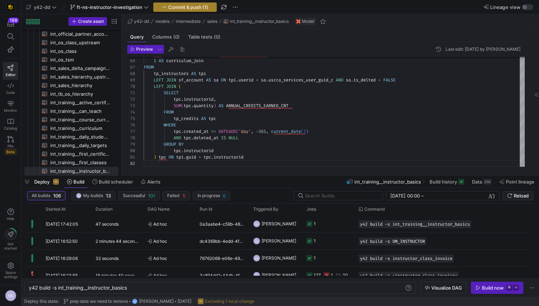
click at [191, 5] on span "Commit & push (1)" at bounding box center [188, 7] width 40 height 6
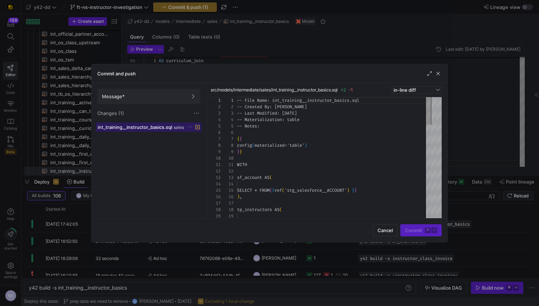
click at [159, 125] on span "int_training__instructor_basics.sql" at bounding box center [135, 127] width 75 height 6
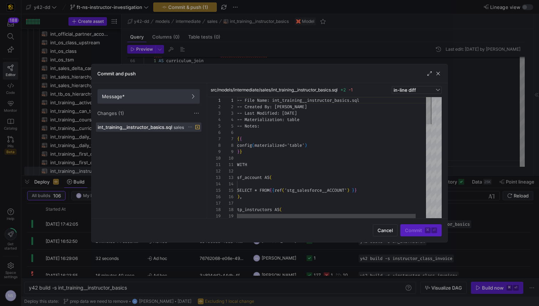
click at [146, 98] on span "Message*" at bounding box center [148, 96] width 93 height 6
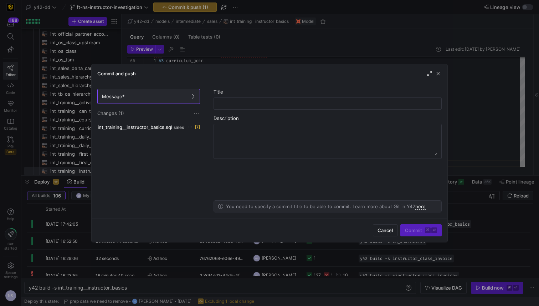
click at [172, 138] on div "int_training__instructor_basics.sql sales" at bounding box center [149, 168] width 106 height 93
click at [167, 133] on div "int_training__instructor_basics.sql sales" at bounding box center [149, 168] width 106 height 93
click at [157, 121] on div "Message* Changes (1)" at bounding box center [149, 102] width 114 height 39
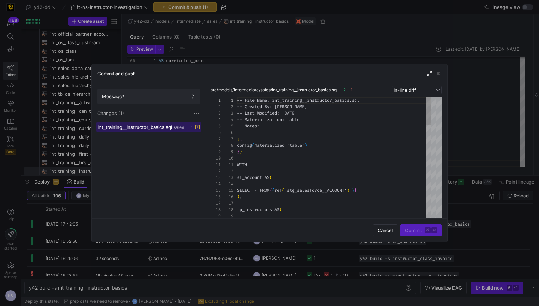
click at [153, 125] on span "int_training__instructor_basics.sql" at bounding box center [135, 127] width 75 height 6
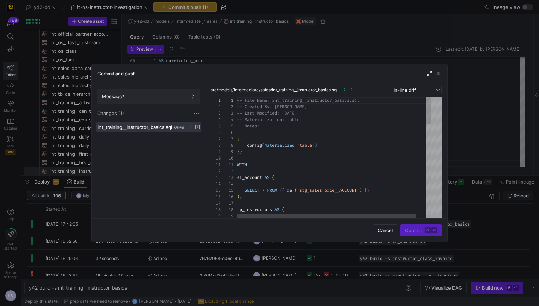
click at [147, 103] on div "Message* Changes (1)" at bounding box center [149, 102] width 114 height 39
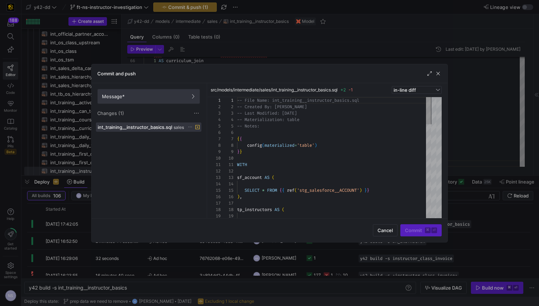
click at [155, 99] on span at bounding box center [149, 96] width 102 height 14
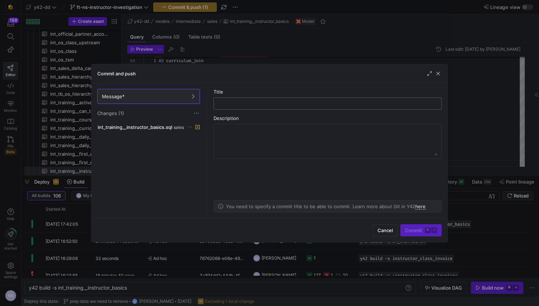
click at [245, 106] on div at bounding box center [328, 103] width 216 height 11
type input "adding the fix"
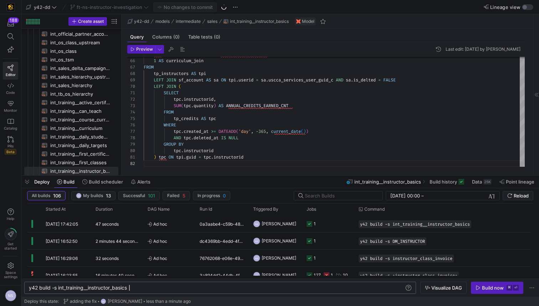
scroll to position [0, 100]
click at [150, 287] on div "y42 build -s int_training__instructor_basics" at bounding box center [216, 288] width 375 height 6
type textarea "y42 build -s int_training__instructor_basics+"
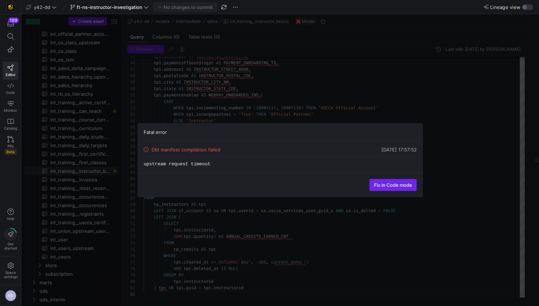
click at [376, 188] on span at bounding box center [393, 184] width 47 height 11
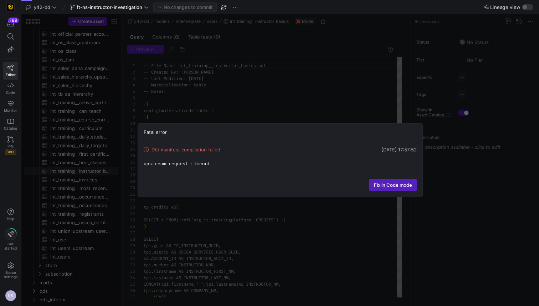
scroll to position [64, 0]
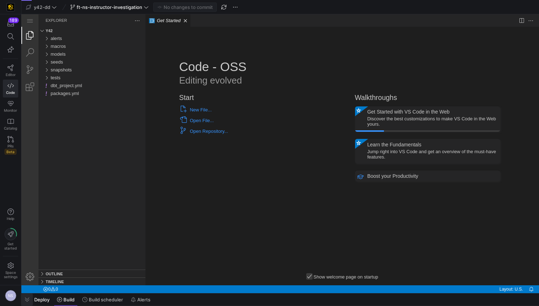
click at [24, 301] on span "button" at bounding box center [26, 299] width 11 height 12
click at [26, 300] on span "button" at bounding box center [26, 299] width 11 height 12
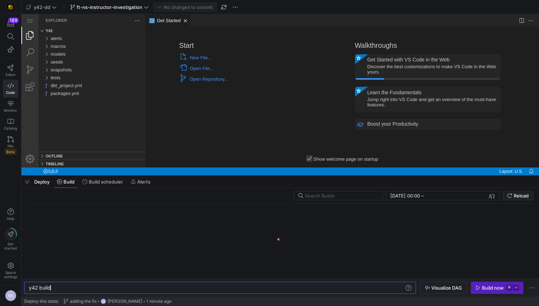
scroll to position [0, 21]
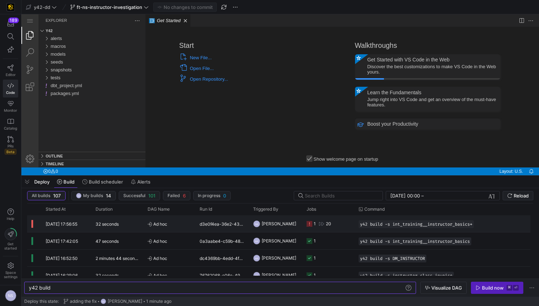
click at [308, 224] on icon at bounding box center [310, 224] width 6 height 6
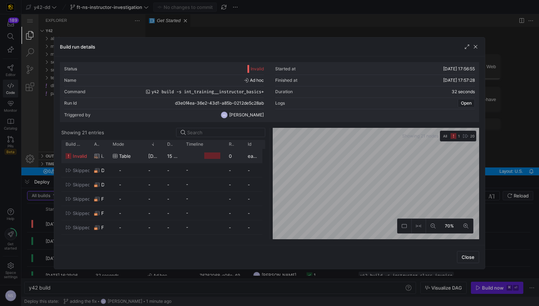
click at [195, 158] on y42-job-duration-timeline-cell-renderer at bounding box center [203, 155] width 34 height 13
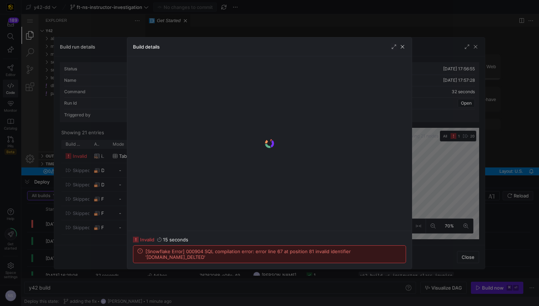
click at [426, 157] on div at bounding box center [269, 153] width 539 height 306
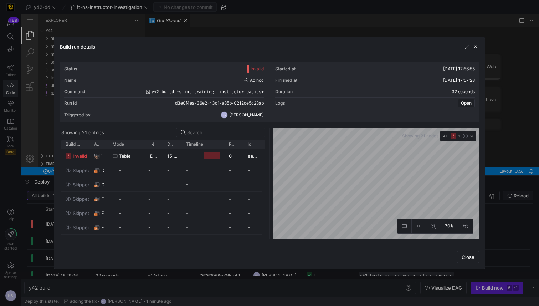
click at [481, 145] on div "Status Invalid Started at 29/09/25, 17:56:55 Name Ad hoc Finished at 29/09/25, …" at bounding box center [269, 150] width 431 height 188
click at [521, 126] on div at bounding box center [269, 153] width 539 height 306
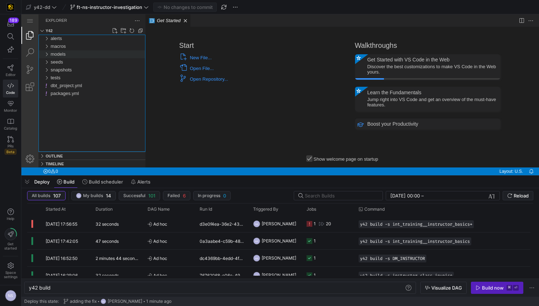
click at [56, 52] on span "models" at bounding box center [58, 53] width 15 height 5
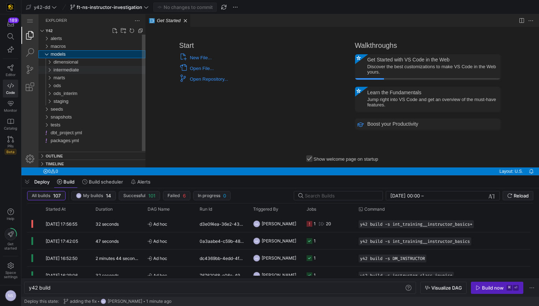
click at [68, 66] on div "intermediate" at bounding box center [99, 70] width 92 height 8
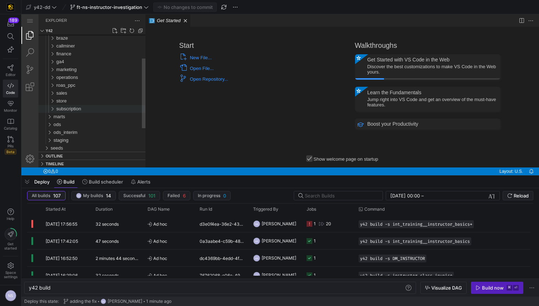
click at [74, 107] on span "subscription" at bounding box center [68, 108] width 25 height 5
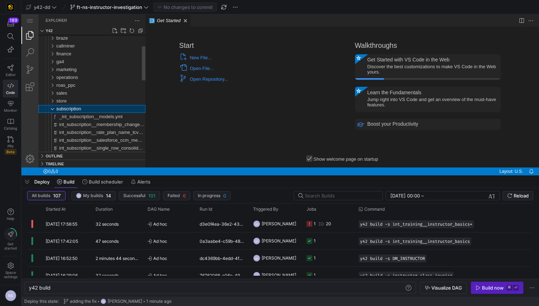
click at [69, 108] on span "subscription" at bounding box center [68, 108] width 25 height 5
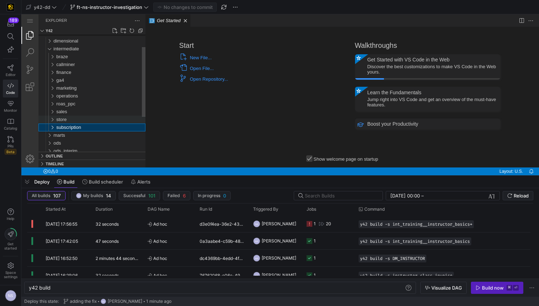
click at [69, 117] on div "store" at bounding box center [100, 120] width 89 height 8
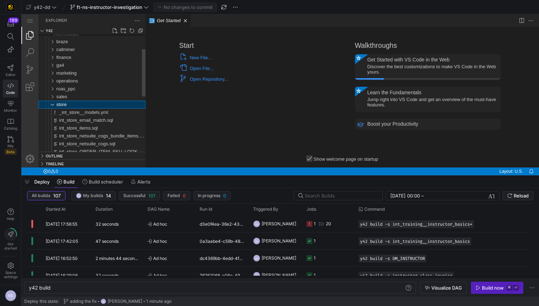
click at [75, 104] on div "store" at bounding box center [100, 105] width 89 height 8
click at [71, 97] on div "sales" at bounding box center [100, 97] width 89 height 8
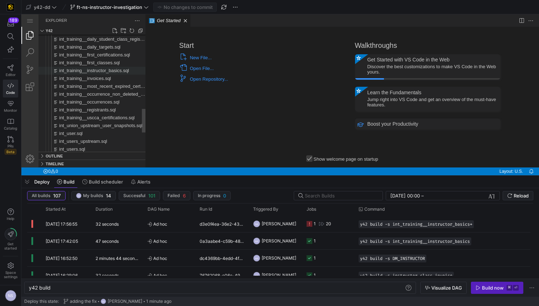
click at [109, 71] on span "int_training__instructor_basics.sql" at bounding box center [94, 70] width 70 height 5
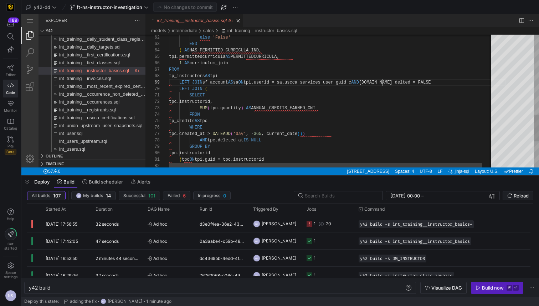
scroll to position [51, 214]
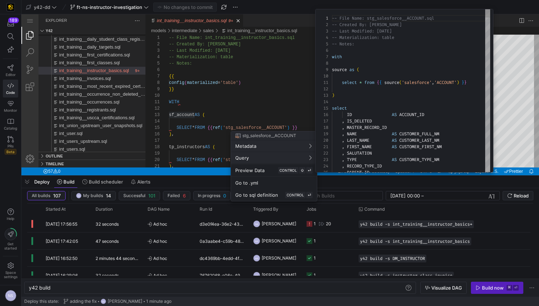
scroll to position [64, 0]
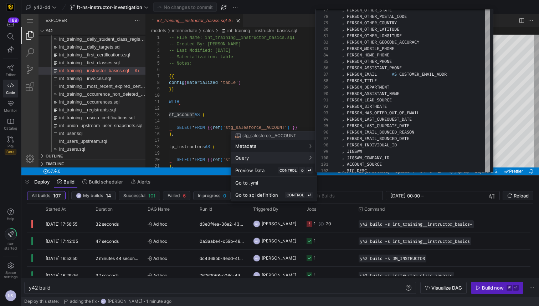
click at [310, 101] on div at bounding box center [269, 153] width 539 height 306
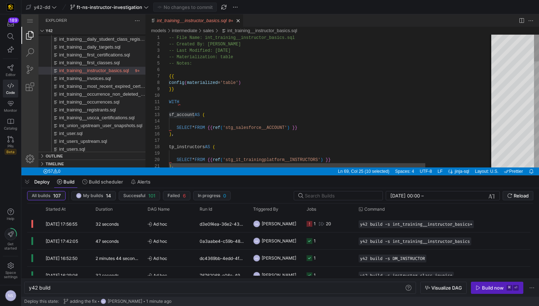
type textarea "WITH sf_account AS ( SELECT * FROM {{ ref('stg_salesforce__ACCOUNT') }} ), tp_i…"
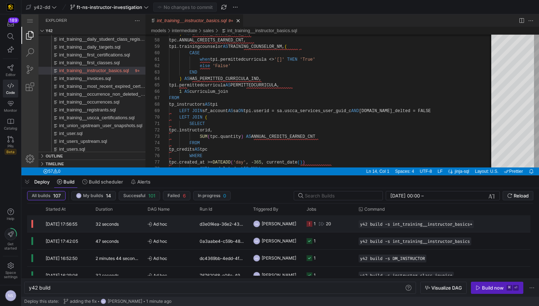
click at [308, 223] on icon "Press SPACE to select this row." at bounding box center [310, 224] width 6 height 6
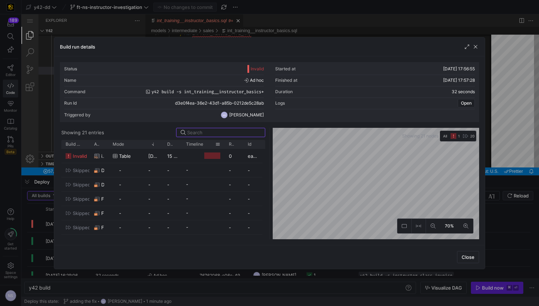
click at [188, 147] on div "Timeline" at bounding box center [203, 144] width 34 height 9
click at [186, 154] on y42-job-duration-timeline-cell-renderer at bounding box center [203, 155] width 34 height 13
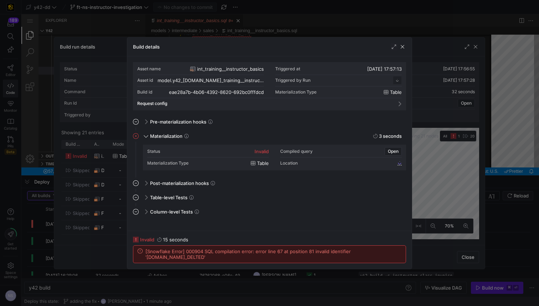
scroll to position [64, 0]
drag, startPoint x: 424, startPoint y: 164, endPoint x: 505, endPoint y: 153, distance: 82.0
click at [424, 164] on div at bounding box center [269, 153] width 539 height 306
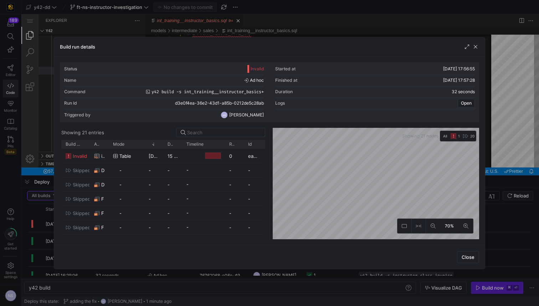
click at [515, 148] on div at bounding box center [269, 153] width 539 height 306
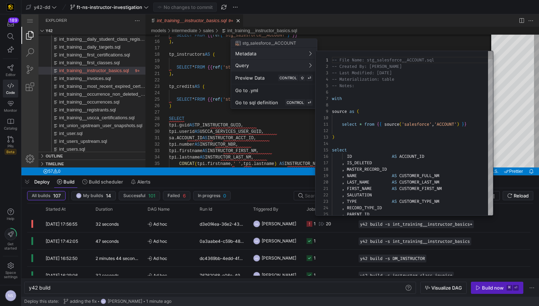
type textarea "select * from {{ source('salesforce','ACCOUNT') }} ) select ID AS ACCOUNT_ID , …"
click at [303, 134] on div at bounding box center [269, 153] width 539 height 306
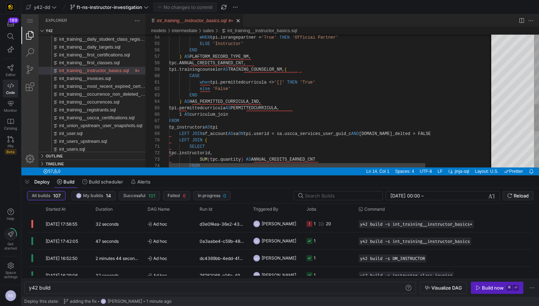
click at [402, 134] on div "END ) AS HAS_PERMITTED_CURRICULA_IND, else 'False' CASE when tpi.permittedcurri…" at bounding box center [374, 20] width 411 height 653
click at [442, 134] on div "END ) AS HAS_PERMITTED_CURRICULA_IND, else 'False' CASE when tpi.permittedcurri…" at bounding box center [374, 20] width 411 height 653
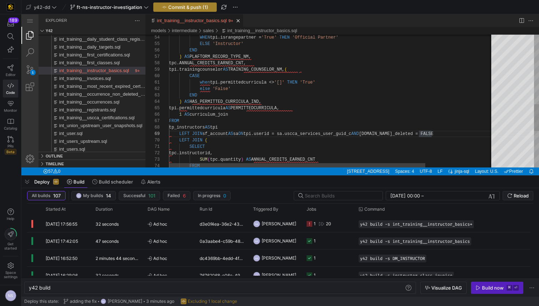
type textarea "when tpi.permittedcurricula <> '[]' THEN 'True' else 'False' END ) AS HAS_PERMI…"
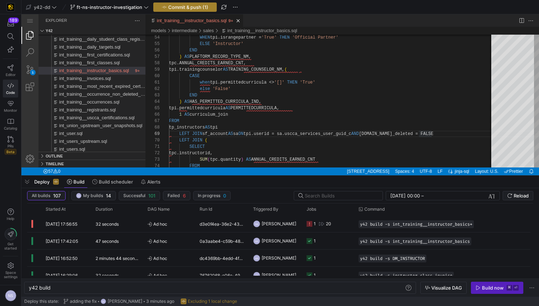
drag, startPoint x: 240, startPoint y: 21, endPoint x: 200, endPoint y: 5, distance: 43.0
click at [200, 5] on span "Commit & push (1)" at bounding box center [188, 7] width 40 height 6
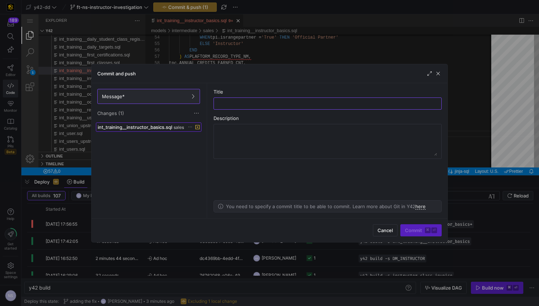
click at [165, 128] on span "int_training__instructor_basics.sql" at bounding box center [135, 127] width 75 height 6
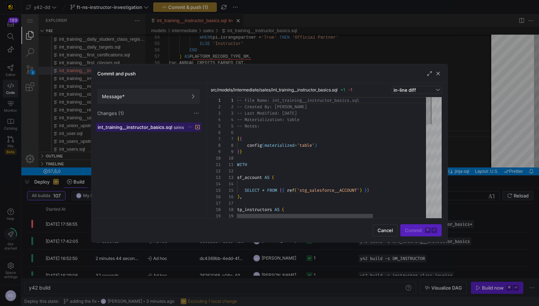
scroll to position [64, 0]
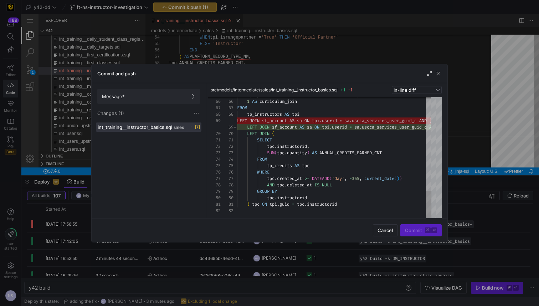
click at [183, 88] on div "Message* Changes (1)" at bounding box center [149, 102] width 114 height 39
drag, startPoint x: 185, startPoint y: 93, endPoint x: 213, endPoint y: 98, distance: 27.7
click at [186, 93] on button "Message*" at bounding box center [148, 96] width 103 height 15
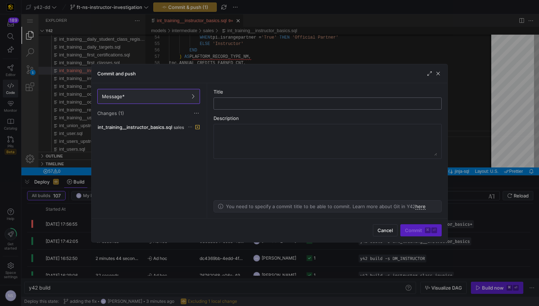
click at [248, 101] on input "text" at bounding box center [328, 104] width 216 height 6
type input "fixing typo"
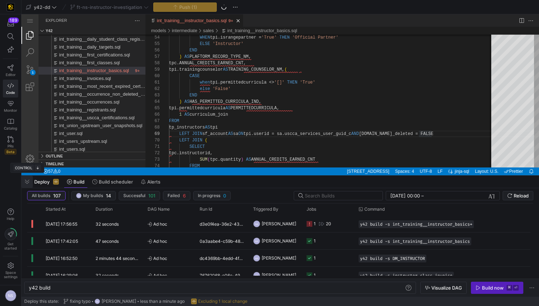
click at [27, 183] on span "button" at bounding box center [26, 181] width 11 height 12
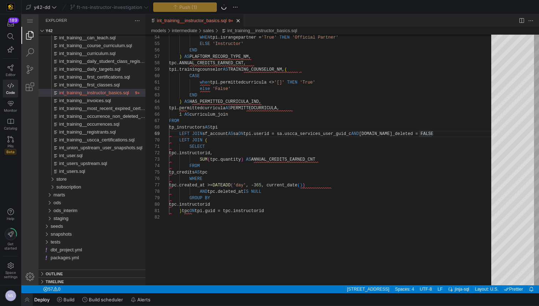
click at [28, 299] on span "button" at bounding box center [26, 299] width 11 height 12
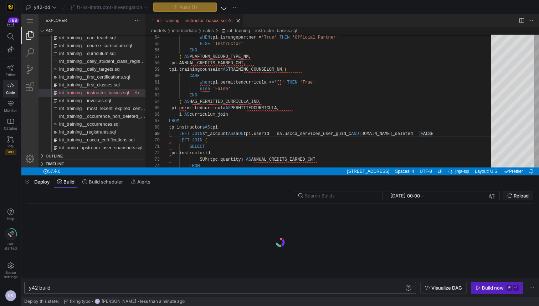
click at [75, 285] on div "y42 build" at bounding box center [216, 288] width 375 height 6
click at [74, 287] on div "y42 build" at bounding box center [216, 288] width 375 height 6
click at [78, 291] on div "y42 build y42 build" at bounding box center [220, 287] width 392 height 12
click at [68, 287] on div "y42 build" at bounding box center [216, 288] width 375 height 6
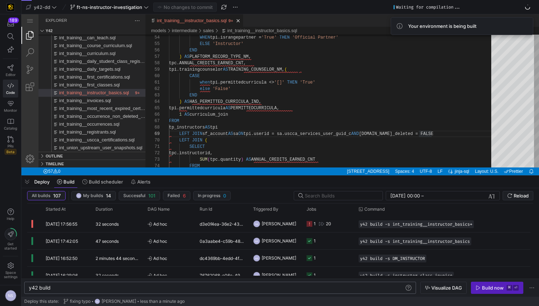
click at [62, 291] on div "y42 build y42 build" at bounding box center [220, 287] width 392 height 12
drag, startPoint x: 28, startPoint y: 183, endPoint x: 14, endPoint y: 228, distance: 47.2
click at [28, 183] on span "button" at bounding box center [26, 181] width 11 height 12
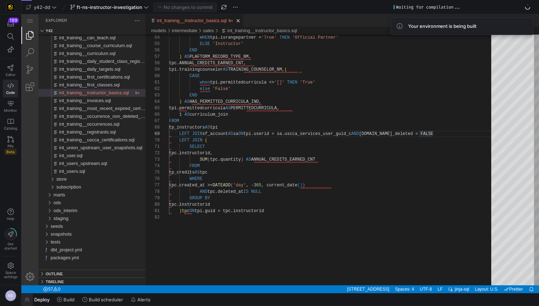
click at [26, 298] on span "button" at bounding box center [26, 299] width 11 height 12
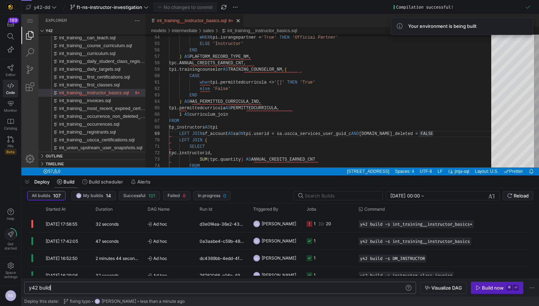
click at [73, 288] on div "y42 build" at bounding box center [216, 288] width 375 height 6
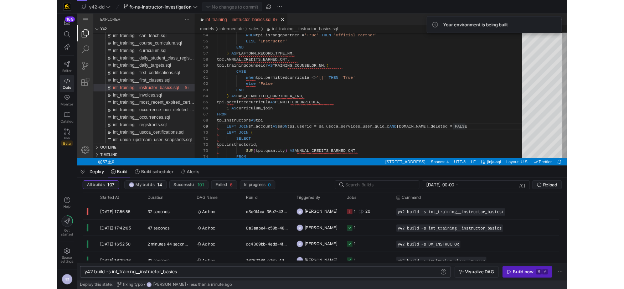
scroll to position [0, 103]
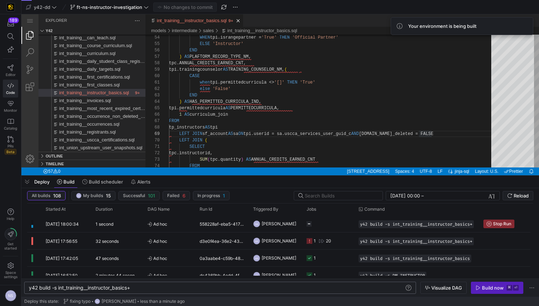
type textarea "y42 build -s int_training__instructor_basics+"
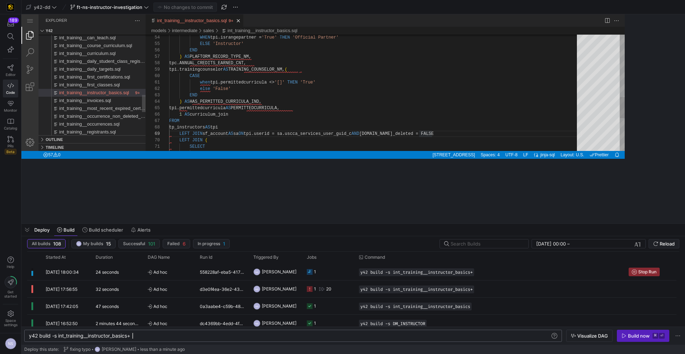
scroll to position [51, 262]
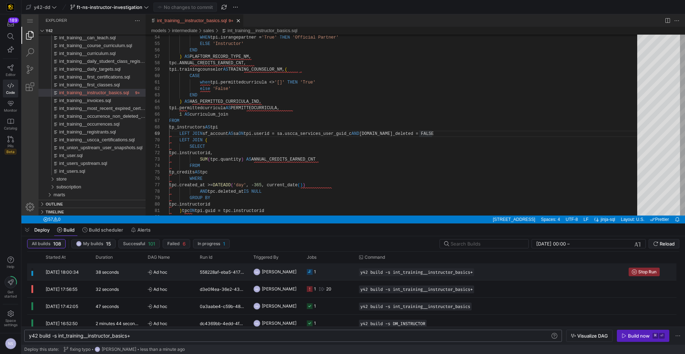
click at [327, 272] on y42-job-status-cell-renderer "1" at bounding box center [329, 271] width 44 height 16
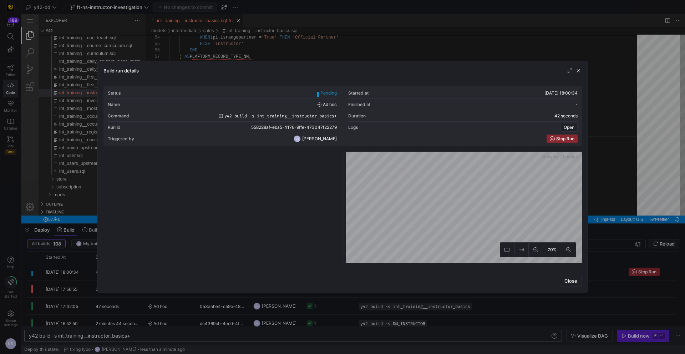
click at [539, 182] on div at bounding box center [342, 177] width 685 height 354
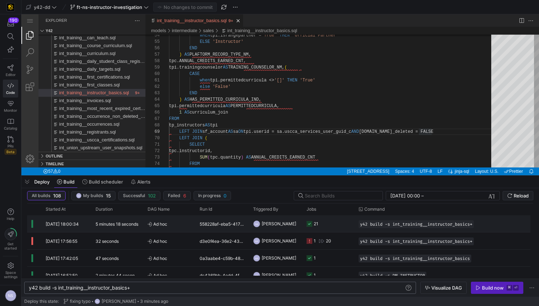
click at [334, 224] on y42-job-status-cell-renderer "21" at bounding box center [329, 223] width 44 height 16
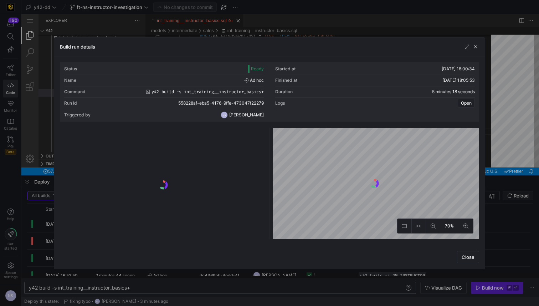
click at [229, 142] on div at bounding box center [163, 185] width 204 height 108
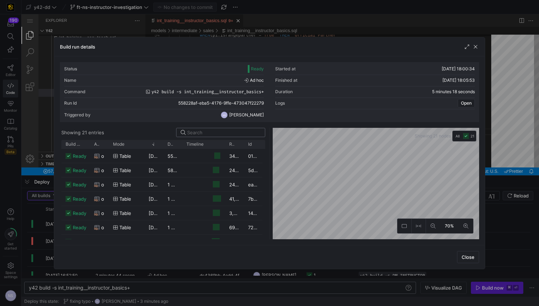
click at [233, 133] on input at bounding box center [223, 132] width 73 height 6
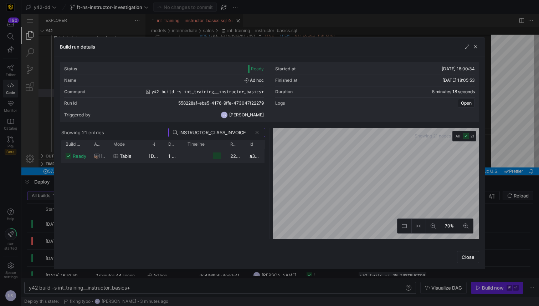
type input "INSTRUCTOR_CLASS_INVOICE"
click at [197, 156] on y42-job-duration-timeline-cell-renderer at bounding box center [205, 155] width 34 height 13
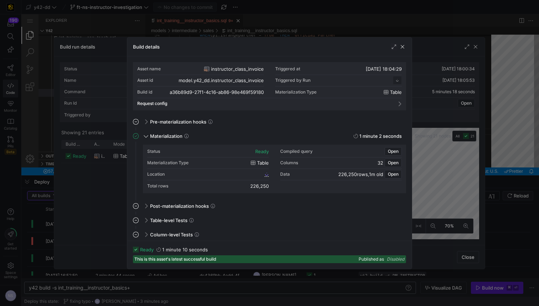
scroll to position [64, 0]
click at [259, 173] on div "Location" at bounding box center [208, 174] width 122 height 11
click at [258, 176] on div "a36b89d9_27f1_4c16_ab86_98e469f59180" at bounding box center [222, 174] width 94 height 5
click at [260, 174] on span "a36b89d9_27f1_4c16_ab86_98e469f59180" at bounding box center [221, 174] width 83 height 5
click at [451, 144] on div at bounding box center [269, 153] width 539 height 306
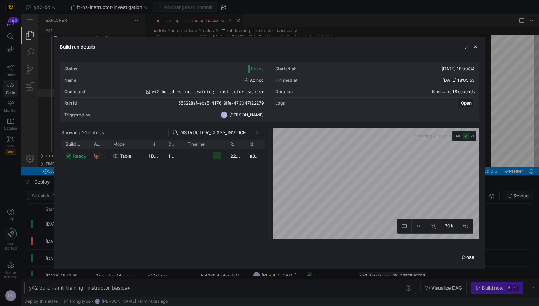
click at [497, 142] on div at bounding box center [269, 153] width 539 height 306
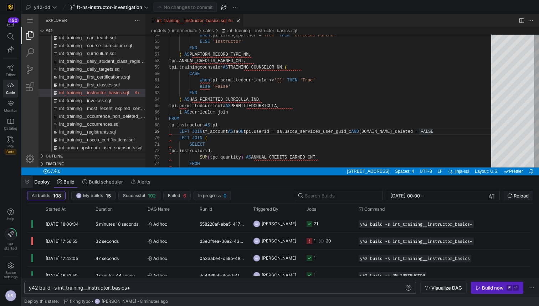
click at [28, 183] on span "button" at bounding box center [26, 181] width 11 height 12
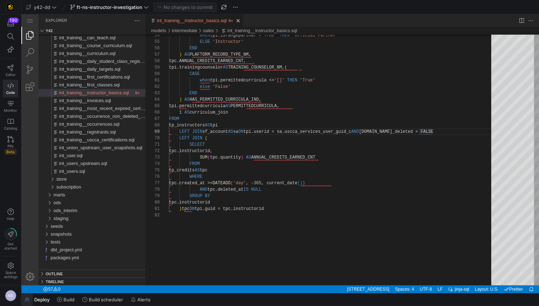
click at [30, 298] on span "button" at bounding box center [26, 299] width 11 height 12
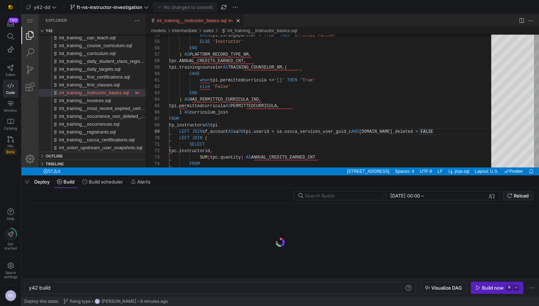
scroll to position [0, 21]
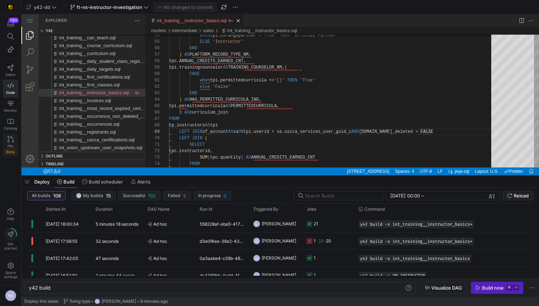
click at [8, 145] on span "PRs" at bounding box center [10, 146] width 6 height 4
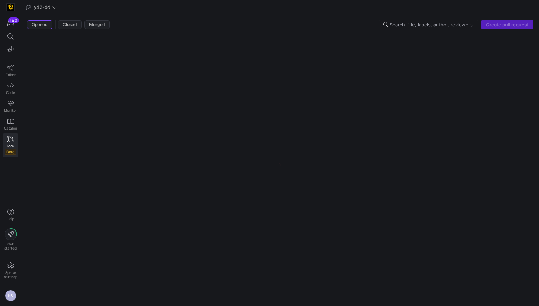
click at [507, 24] on div "Create pull request" at bounding box center [507, 24] width 52 height 9
click at [514, 24] on span "Create pull request" at bounding box center [507, 25] width 43 height 6
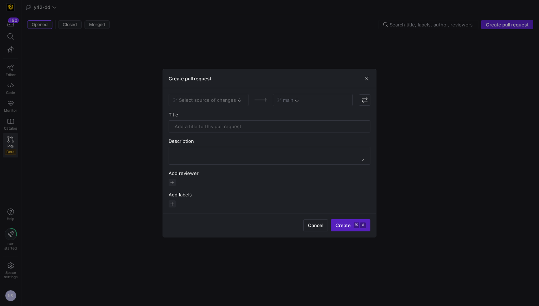
click at [221, 97] on div "Select source of changes" at bounding box center [209, 100] width 80 height 12
click at [230, 101] on div "Select source of changes" at bounding box center [209, 100] width 80 height 12
click at [232, 100] on div "Select source of changes" at bounding box center [209, 100] width 80 height 12
click at [239, 100] on icon at bounding box center [241, 99] width 5 height 5
type input "ft-ns"
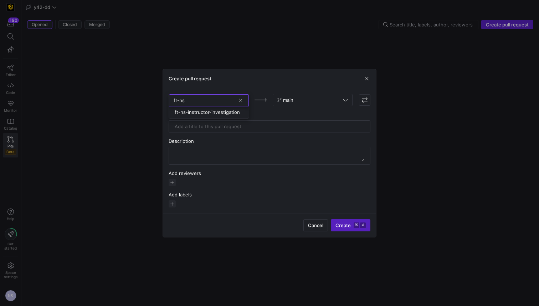
click at [230, 111] on span "ft-ns-instructor-investigation" at bounding box center [207, 112] width 65 height 6
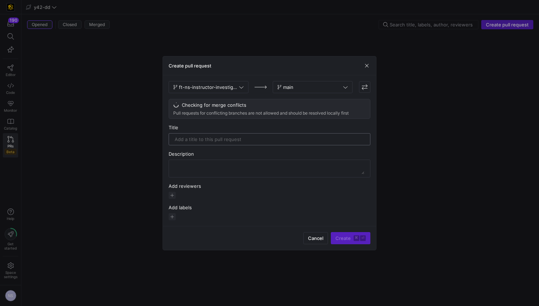
click at [219, 141] on input "text" at bounding box center [270, 139] width 190 height 6
click at [175, 196] on span "button" at bounding box center [172, 194] width 7 height 7
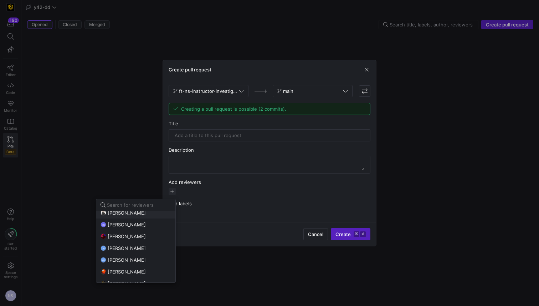
scroll to position [37, 0]
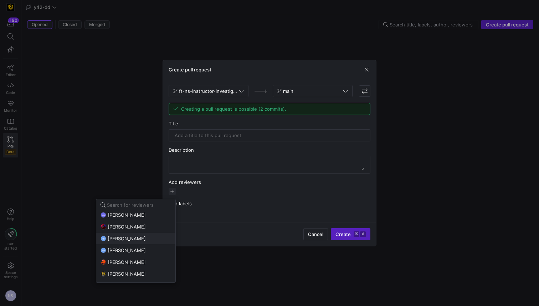
click at [135, 240] on span "Tommy Huelhorst" at bounding box center [127, 238] width 38 height 6
click at [135, 216] on span "Mohammad Nurbhasha" at bounding box center [127, 215] width 38 height 6
click at [245, 135] on div at bounding box center [269, 153] width 539 height 306
click at [245, 132] on input "text" at bounding box center [270, 135] width 190 height 6
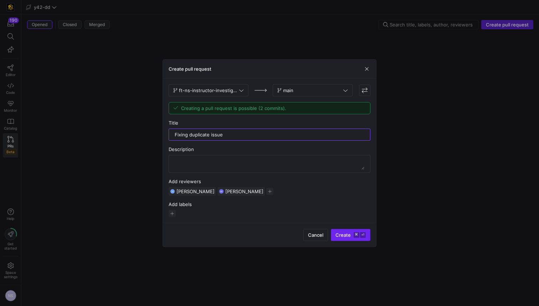
type input "Fixing duplicate issue"
click at [355, 235] on kbd "⌘" at bounding box center [357, 235] width 6 height 6
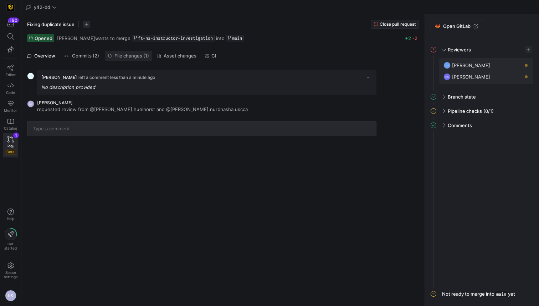
click at [119, 59] on link "File changes (1)" at bounding box center [128, 56] width 47 height 10
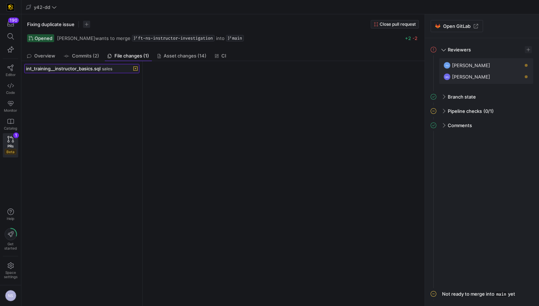
click at [98, 70] on span "int_training__instructor_basics.sql" at bounding box center [63, 69] width 75 height 6
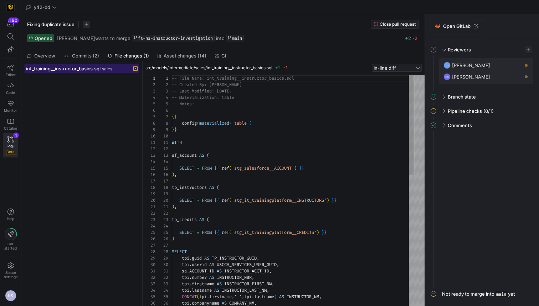
scroll to position [64, 0]
click at [8, 89] on link "Code" at bounding box center [10, 89] width 15 height 18
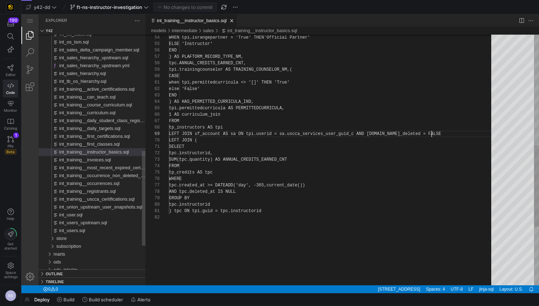
scroll to position [51, 262]
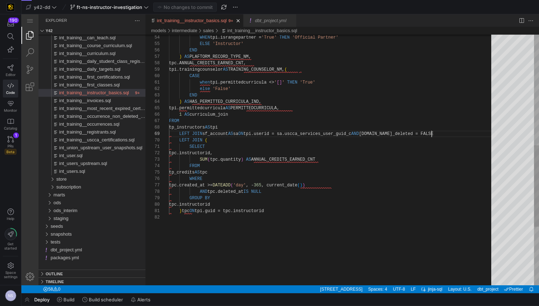
click at [201, 22] on link "int_training__instructor_basics.sql" at bounding box center [192, 20] width 70 height 5
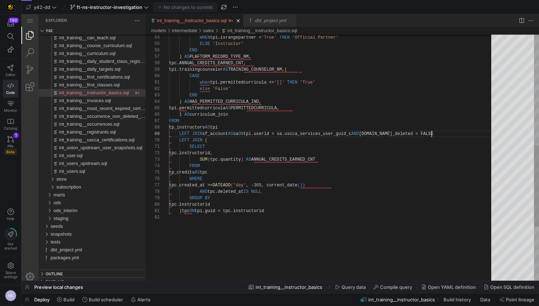
scroll to position [51, 262]
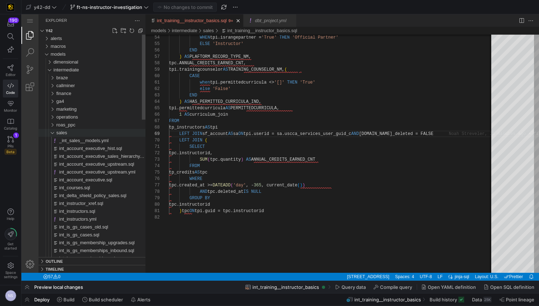
click at [75, 134] on div "sales" at bounding box center [100, 133] width 89 height 8
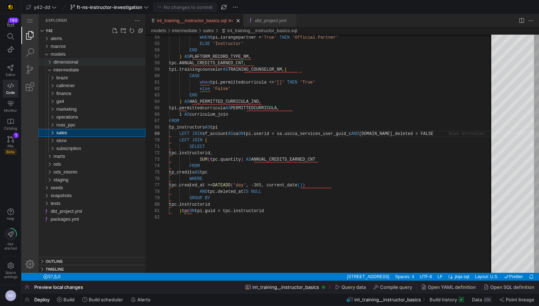
click at [70, 62] on span "dimensional" at bounding box center [65, 61] width 25 height 5
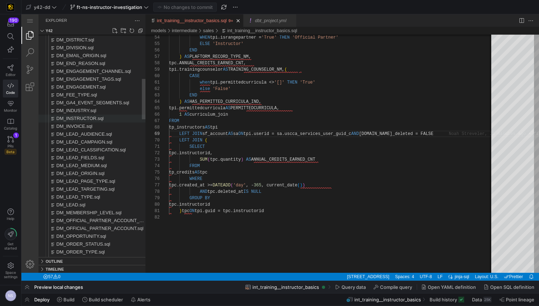
click at [92, 119] on span "DM_INSTRUCTOR.sql" at bounding box center [79, 118] width 47 height 5
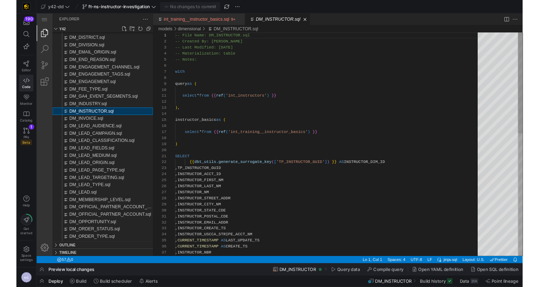
scroll to position [64, 0]
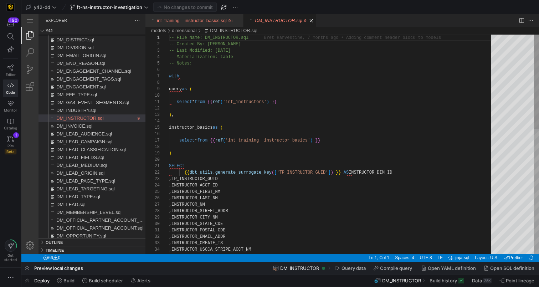
type textarea "SELECT {{ dbt_utils.generate_surrogate_key(['TP_INSTRUCTOR_GUID']) }} AS INSTRU…"
click at [382, 174] on div "-- File Name: DM_INSTRUCTOR.sql -- Created By: Bret Harvestine -- Last Modified…" at bounding box center [332, 289] width 327 height 508
click at [377, 170] on div "-- File Name: DM_INSTRUCTOR.sql -- Created By: Bret Harvestine -- Last Modified…" at bounding box center [378, 289] width 419 height 508
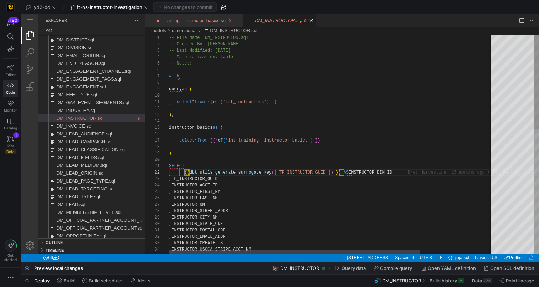
click at [345, 170] on div "-- File Name: DM_INSTRUCTOR.sql -- Created By: Bret Harvestine -- Last Modified…" at bounding box center [378, 289] width 419 height 508
click at [218, 179] on div "-- File Name: DM_INSTRUCTOR.sql -- Created By: Bret Harvestine -- Last Modified…" at bounding box center [378, 289] width 419 height 508
click at [219, 188] on div "-- File Name: DM_INSTRUCTOR.sql -- Created By: Bret Harvestine -- Last Modified…" at bounding box center [378, 289] width 419 height 508
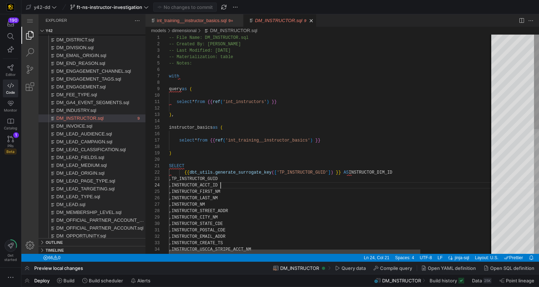
scroll to position [19, 59]
click at [219, 188] on div "-- File Name: DM_INSTRUCTOR.sql -- Created By: Bret Harvestine -- Last Modified…" at bounding box center [378, 289] width 419 height 508
click at [379, 175] on div "-- File Name: DM_INSTRUCTOR.sql -- Created By: Bret Harvestine -- Last Modified…" at bounding box center [378, 289] width 419 height 508
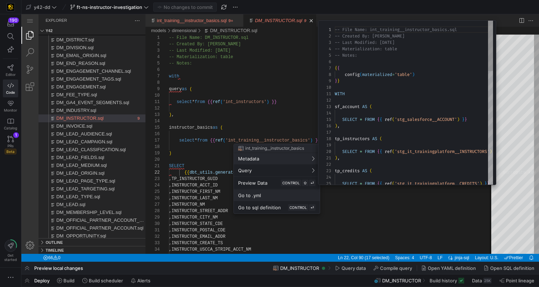
scroll to position [0, 0]
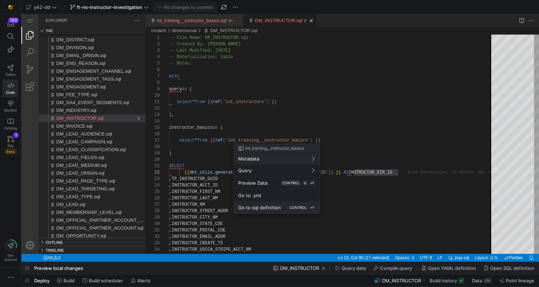
click at [281, 209] on div "Go to sql definition CONTROL ⏎" at bounding box center [276, 207] width 77 height 6
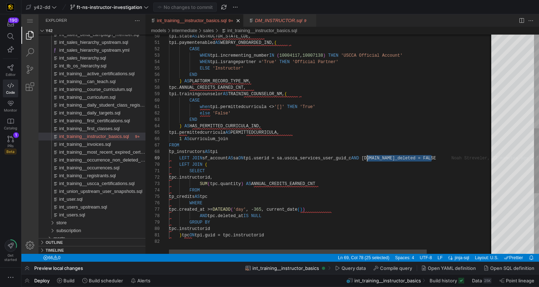
scroll to position [51, 198]
drag, startPoint x: 438, startPoint y: 156, endPoint x: 368, endPoint y: 160, distance: 69.6
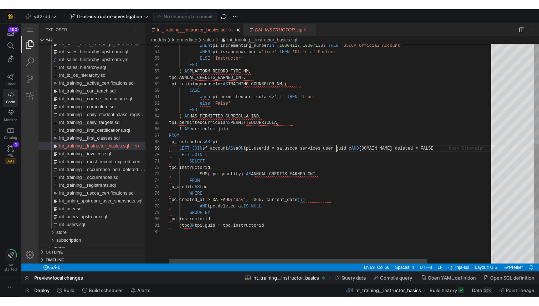
scroll to position [51, 196]
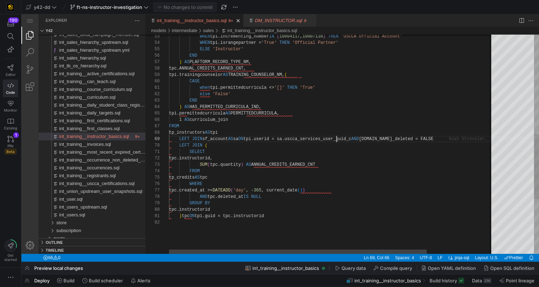
click at [337, 137] on div "END ) AS HAS_PERMITTED_CURRICULA_IND, tpi.permittedcurricula AS PERMITTEDCURRIC…" at bounding box center [373, 68] width 409 height 739
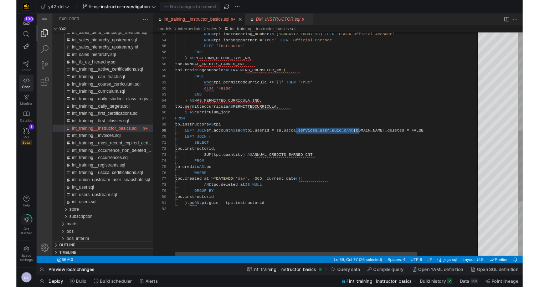
scroll to position [0, 103]
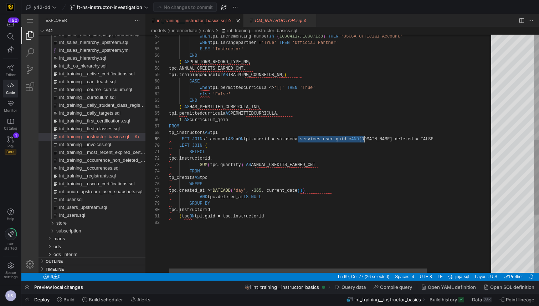
click at [317, 215] on div "END ) AS HAS_PERMITTED_CURRICULA_IND, tpi.permittedcurricula AS PERMITTEDCURRIC…" at bounding box center [373, 78] width 409 height 758
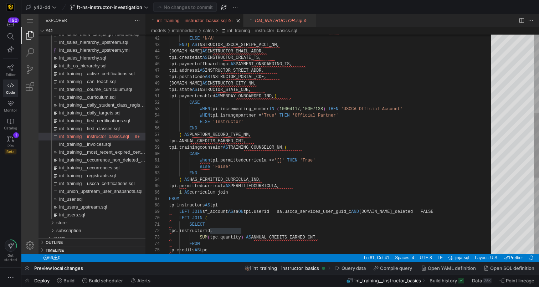
type textarea "when tpi.permittedcurricula <> '[]' THEN 'True' else 'False' END ) AS HAS_PERMI…"
click at [447, 207] on div "END ) AS HAS_PERMITTED_CURRICULA_IND, tpi.permittedcurricula AS PERMITTEDCURRIC…" at bounding box center [332, 141] width 327 height 739
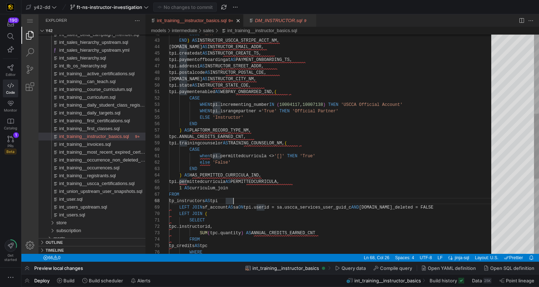
scroll to position [51, 262]
click at [440, 208] on div "END ) AS HAS_PERMITTED_CURRICULA_IND, tpi.permittedcurricula AS PERMITTEDCURRIC…" at bounding box center [332, 137] width 327 height 739
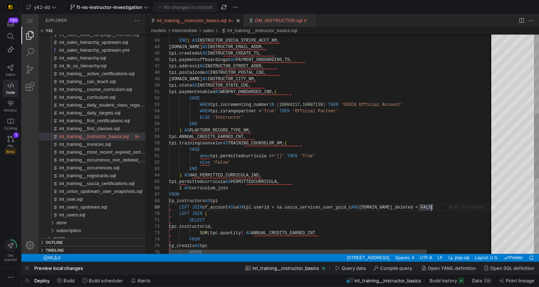
click at [322, 208] on div "END ) AS HAS_PERMITTED_CURRICULA_IND, tpi.permittedcurricula AS PERMITTEDCURRIC…" at bounding box center [373, 137] width 409 height 739
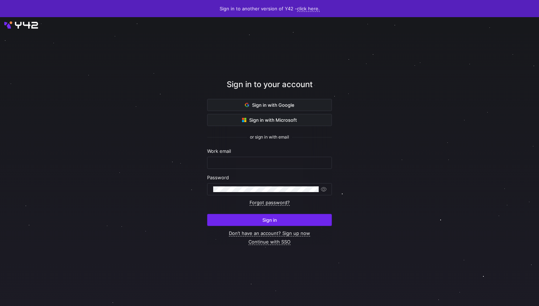
type input "[EMAIL_ADDRESS][PERSON_NAME][DOMAIN_NAME]"
click at [290, 222] on span "submit" at bounding box center [270, 219] width 124 height 11
